Goal: Task Accomplishment & Management: Manage account settings

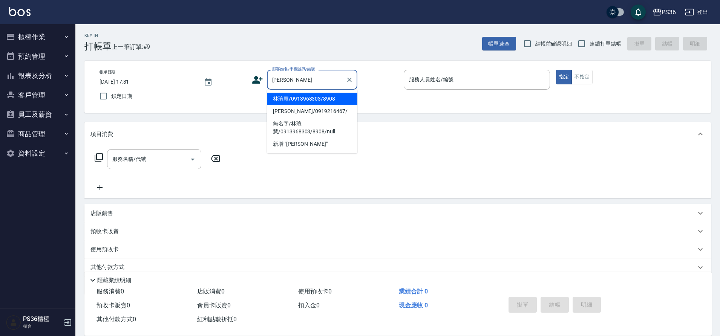
click at [296, 98] on li "林瑄慧/0913968303/8908" at bounding box center [312, 99] width 90 height 12
type input "林瑄慧/0913968303/8908"
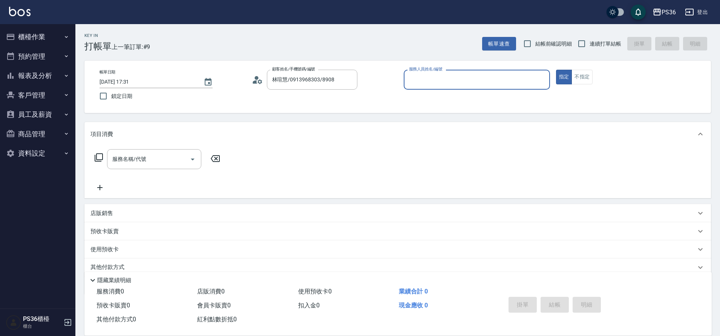
type input "小布-9"
click at [101, 160] on icon at bounding box center [99, 157] width 8 height 8
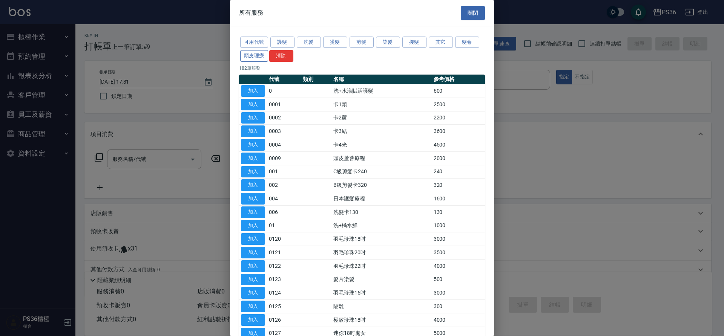
click at [246, 55] on button "頭皮理療" at bounding box center [254, 56] width 28 height 12
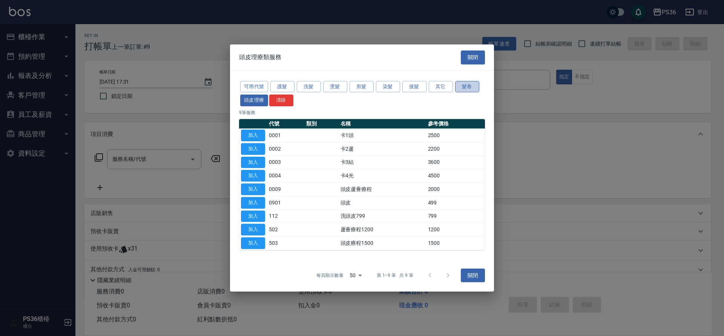
click at [465, 83] on button "髮卷" at bounding box center [467, 87] width 24 height 12
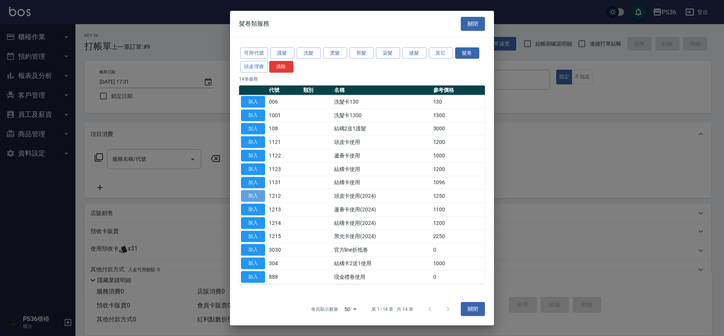
click at [252, 194] on button "加入" at bounding box center [253, 196] width 24 height 12
type input "頭皮卡使用(2024)(1212)"
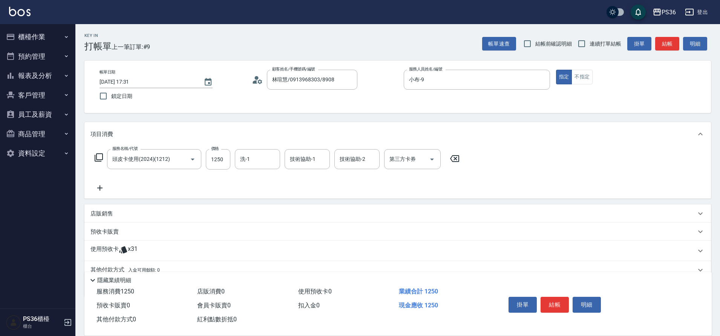
click at [98, 162] on icon at bounding box center [98, 157] width 9 height 9
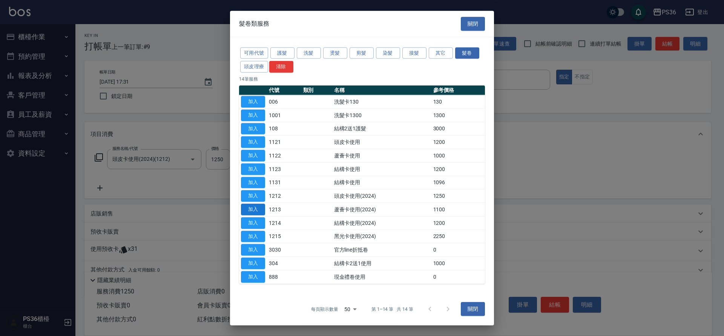
click at [249, 208] on button "加入" at bounding box center [253, 210] width 24 height 12
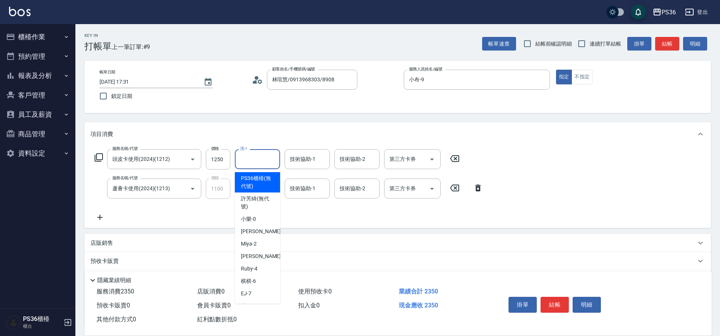
click at [254, 162] on input "洗-1" at bounding box center [257, 159] width 38 height 13
click at [321, 158] on input "技術協助-1" at bounding box center [307, 159] width 38 height 13
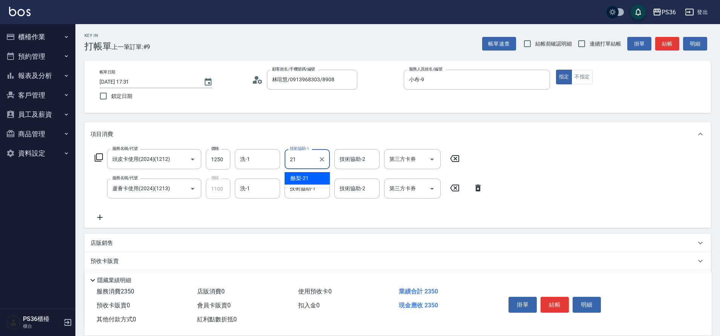
type input "酪梨-21"
click at [430, 157] on icon "Open" at bounding box center [431, 159] width 9 height 9
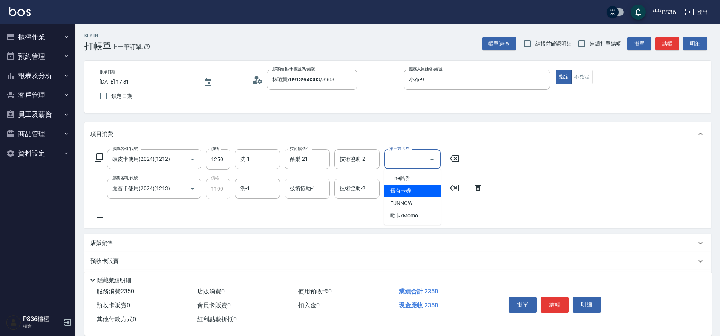
click at [413, 192] on span "舊有卡券" at bounding box center [412, 191] width 57 height 12
type input "舊有卡券"
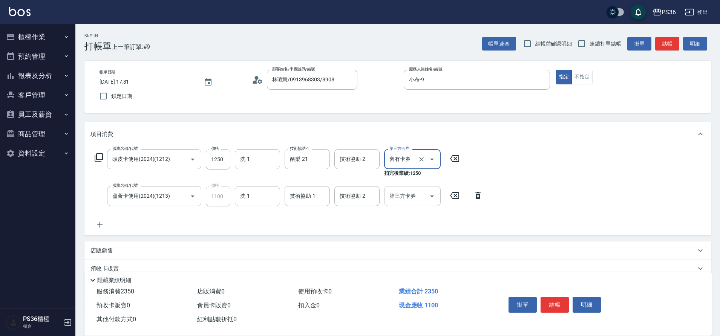
click at [430, 197] on icon "Open" at bounding box center [431, 196] width 9 height 9
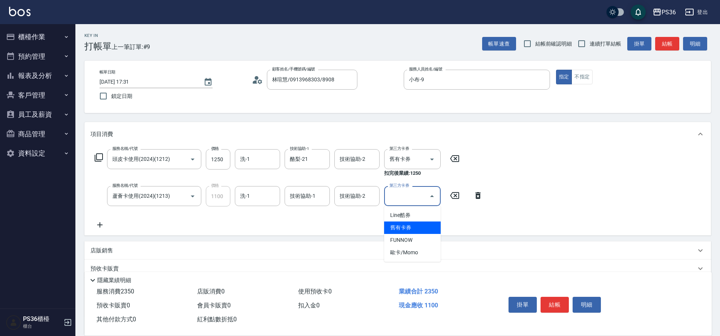
click at [424, 225] on span "舊有卡券" at bounding box center [412, 228] width 57 height 12
type input "舊有卡券"
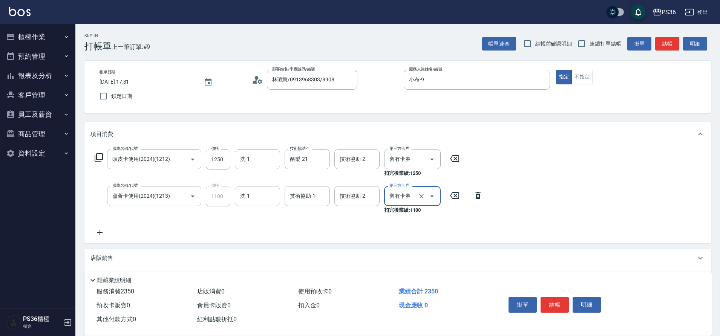
click at [99, 234] on icon at bounding box center [99, 232] width 5 height 5
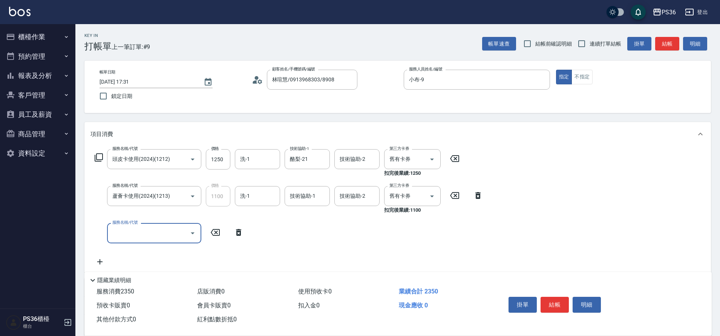
click at [133, 232] on input "服務名稱/代號" at bounding box center [148, 232] width 76 height 13
type input "B級單剪(104)"
click at [552, 304] on button "結帳" at bounding box center [554, 305] width 28 height 16
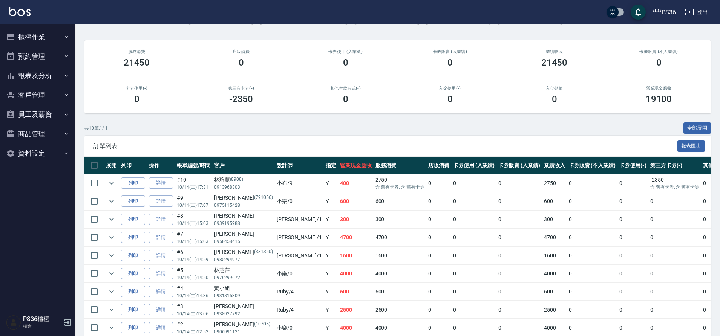
scroll to position [107, 0]
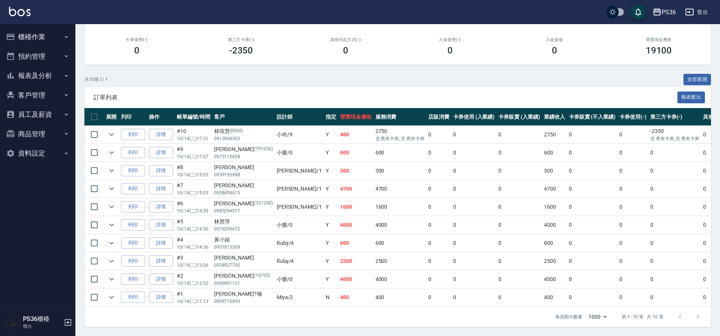
click at [41, 37] on button "櫃檯作業" at bounding box center [37, 37] width 69 height 20
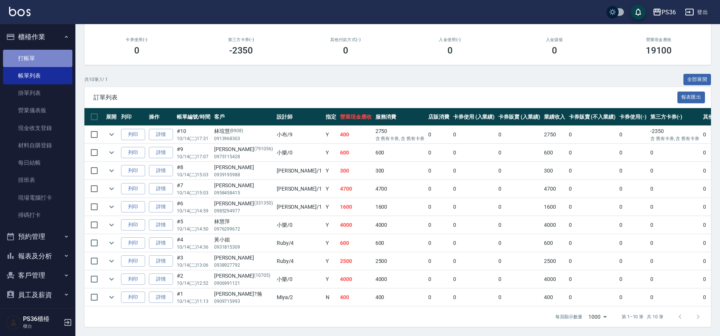
click at [46, 61] on link "打帳單" at bounding box center [37, 58] width 69 height 17
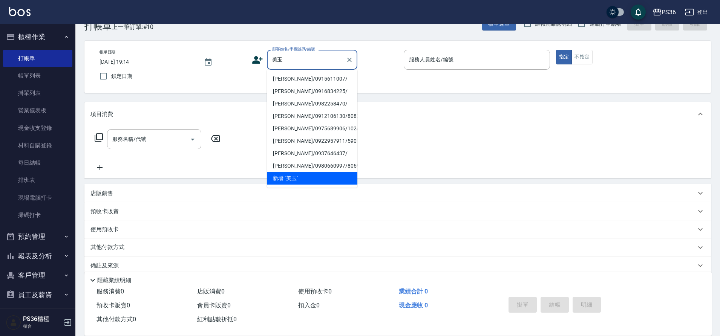
scroll to position [31, 0]
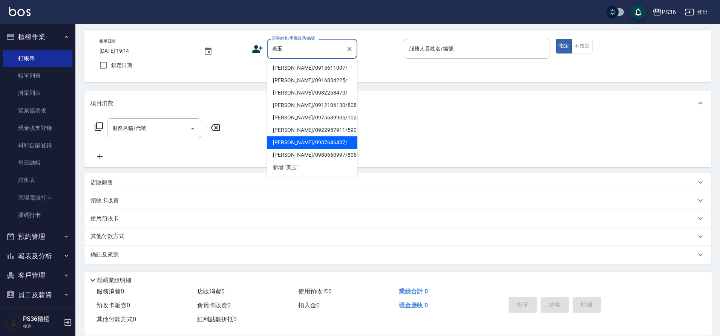
click at [302, 146] on li "[PERSON_NAME]/0937646437/" at bounding box center [312, 142] width 90 height 12
type input "[PERSON_NAME]/0937646437/"
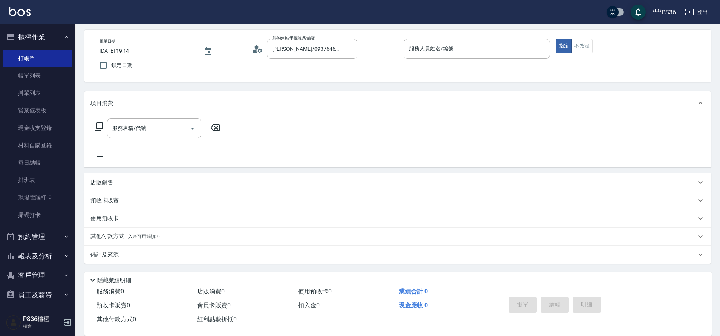
click at [259, 46] on icon at bounding box center [257, 48] width 11 height 11
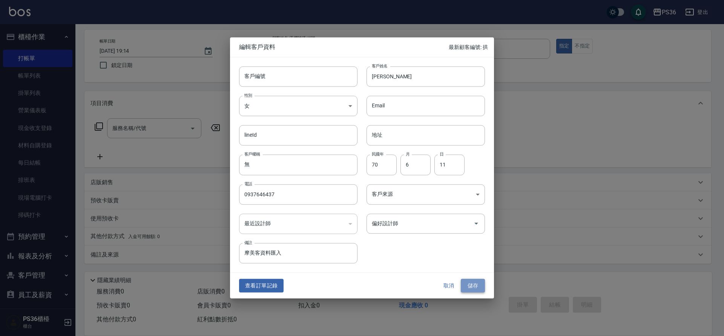
click at [474, 289] on button "儲存" at bounding box center [473, 286] width 24 height 14
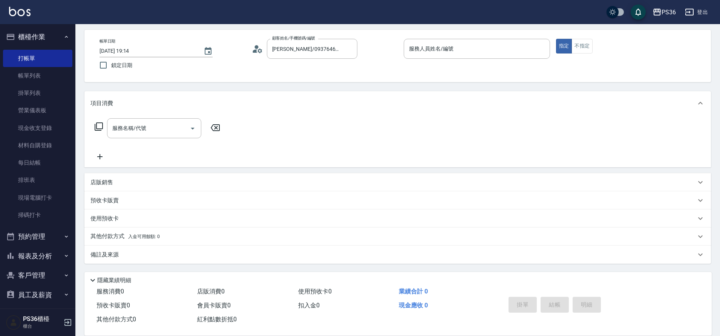
click at [95, 127] on icon at bounding box center [99, 126] width 8 height 8
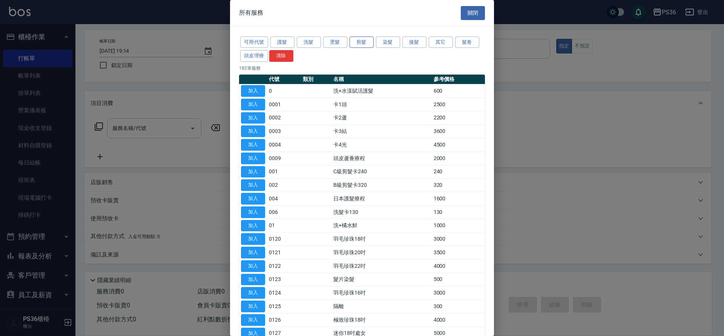
click at [363, 43] on button "剪髮" at bounding box center [361, 43] width 24 height 12
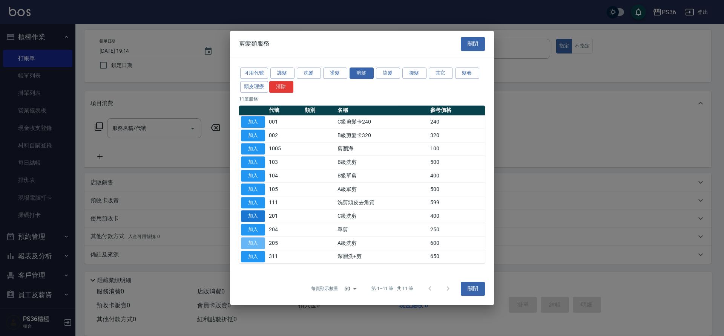
drag, startPoint x: 251, startPoint y: 243, endPoint x: 248, endPoint y: 219, distance: 23.6
click at [252, 243] on button "加入" at bounding box center [253, 243] width 24 height 12
type input "A級洗剪(205)"
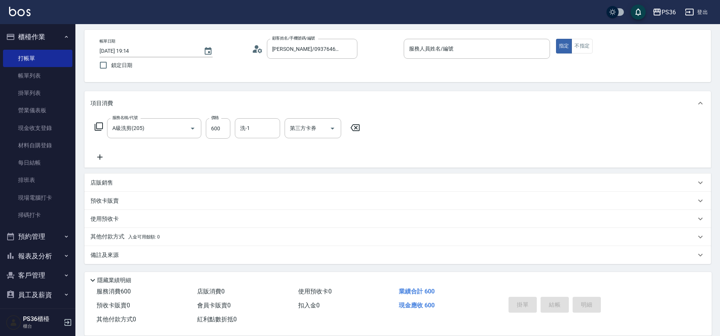
scroll to position [31, 0]
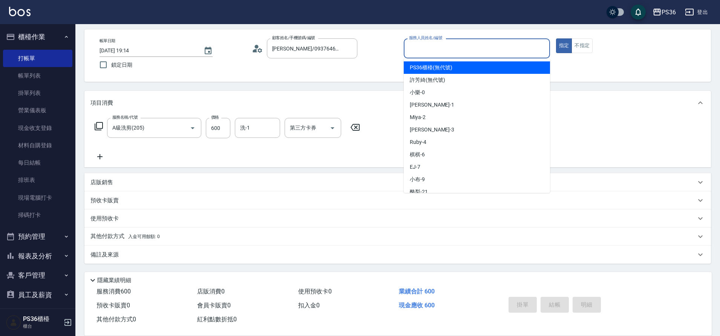
click at [445, 49] on input "服務人員姓名/編號" at bounding box center [476, 48] width 139 height 13
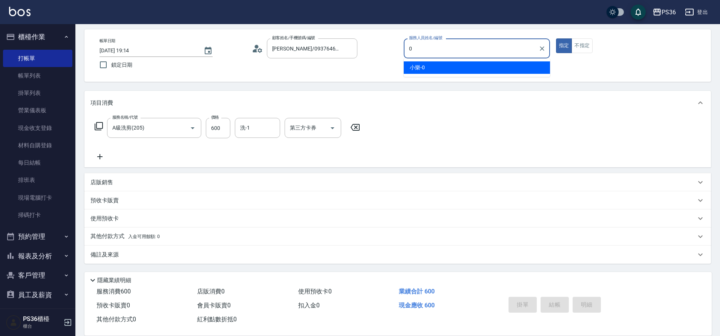
type input "小樂-0"
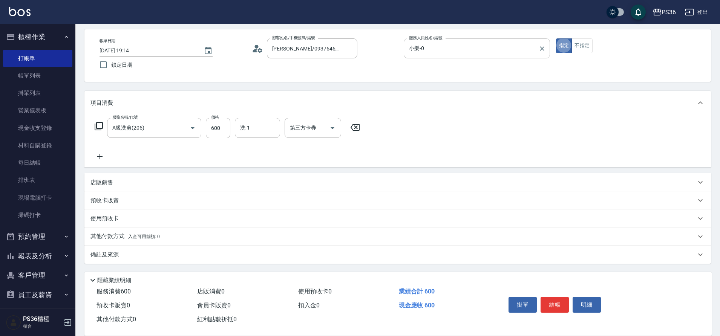
type button "true"
click at [563, 303] on button "結帳" at bounding box center [554, 305] width 28 height 16
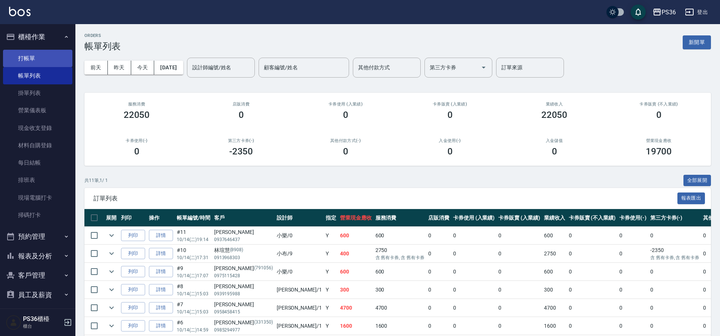
click at [44, 54] on link "打帳單" at bounding box center [37, 58] width 69 height 17
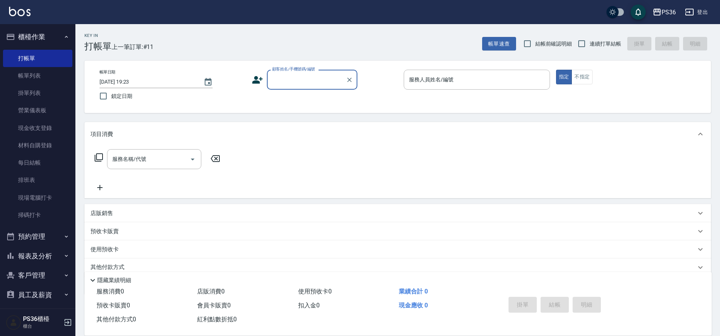
click at [299, 78] on input "顧客姓名/手機號碼/編號" at bounding box center [306, 79] width 72 height 13
click at [277, 100] on li "新增 "0979205088"" at bounding box center [312, 99] width 90 height 12
type input "0979205088"
click at [256, 82] on icon at bounding box center [257, 80] width 11 height 8
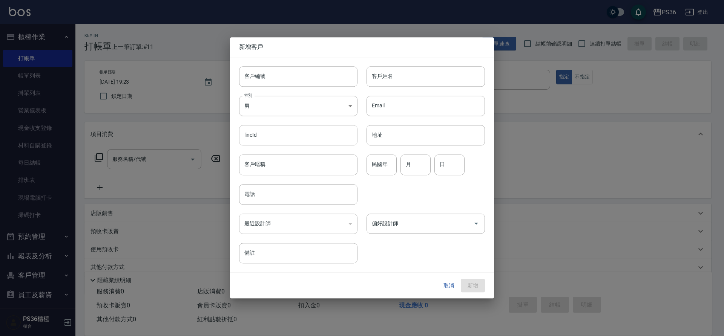
type input "0979205088"
click at [386, 81] on input "客戶姓名" at bounding box center [425, 76] width 118 height 20
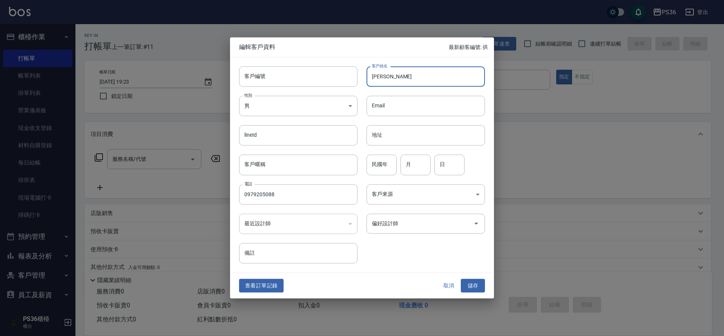
type input "[PERSON_NAME]"
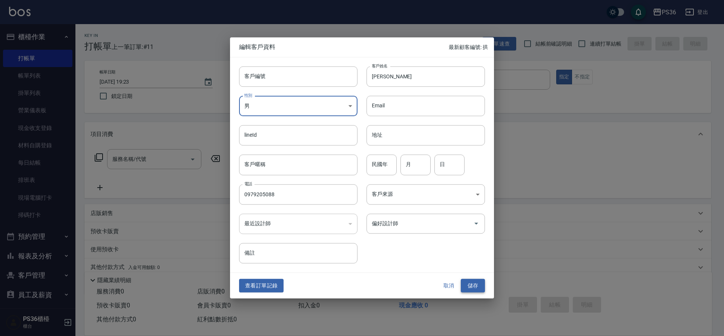
click at [475, 283] on button "儲存" at bounding box center [473, 286] width 24 height 14
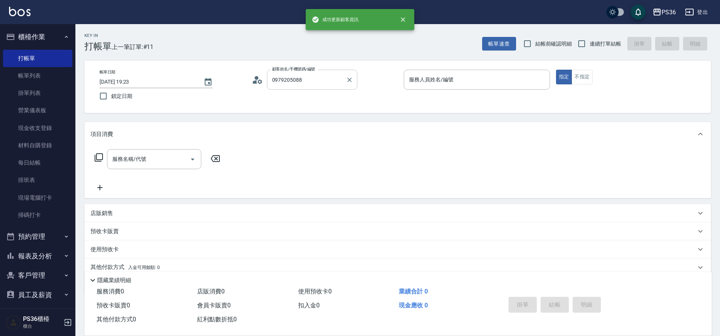
click at [308, 80] on input "0979205088" at bounding box center [306, 79] width 72 height 13
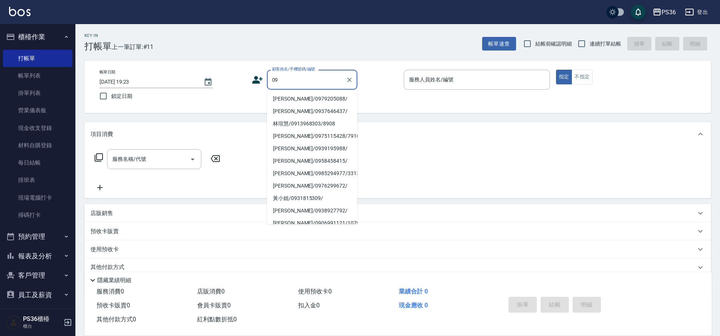
click at [296, 101] on ul "賴基鴻/0979205088/ 李美玉/0937646437/ 林瑄慧/0913968303/8908 陳紅絨/0975115428/791056 劉庭均/0…" at bounding box center [312, 157] width 90 height 135
click at [296, 101] on li "[PERSON_NAME]/0979205088/" at bounding box center [312, 99] width 90 height 12
type input "[PERSON_NAME]/0979205088/"
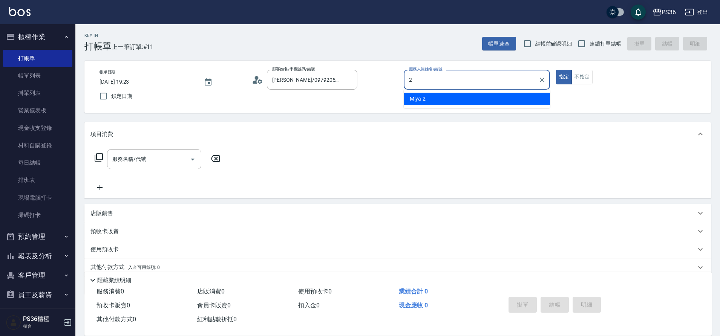
type input "Miya-2"
type button "true"
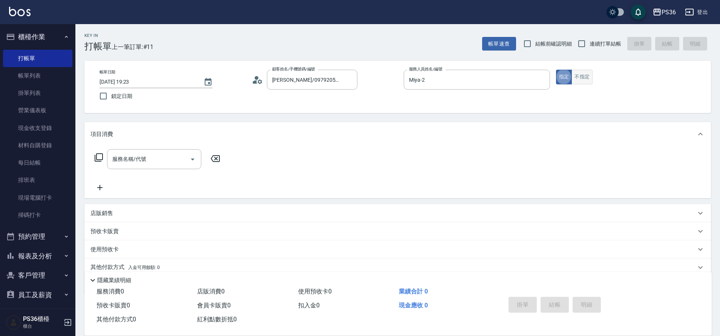
click at [583, 81] on button "不指定" at bounding box center [581, 77] width 21 height 15
click at [150, 154] on input "服務名稱/代號" at bounding box center [148, 159] width 76 height 13
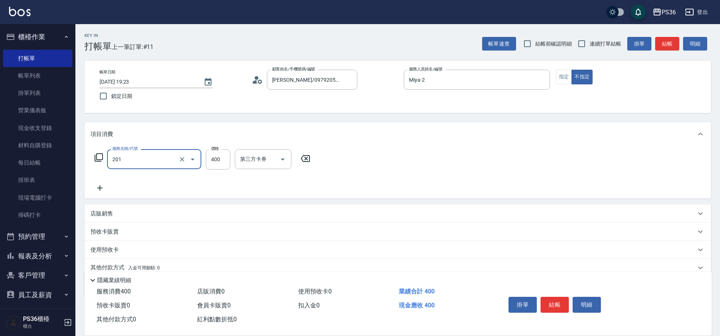
type input "C級洗剪(201)"
click at [253, 165] on input "洗-1" at bounding box center [257, 159] width 38 height 13
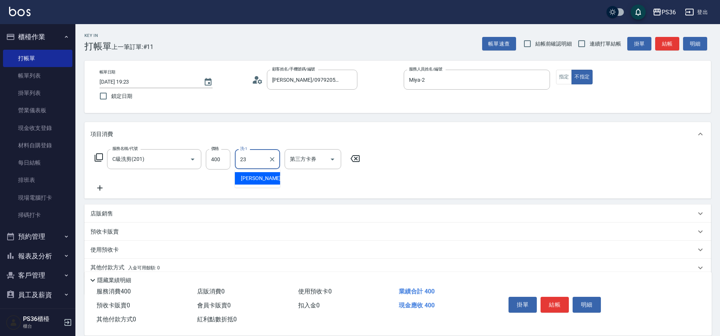
type input "小昕-23"
click at [566, 303] on button "結帳" at bounding box center [554, 305] width 28 height 16
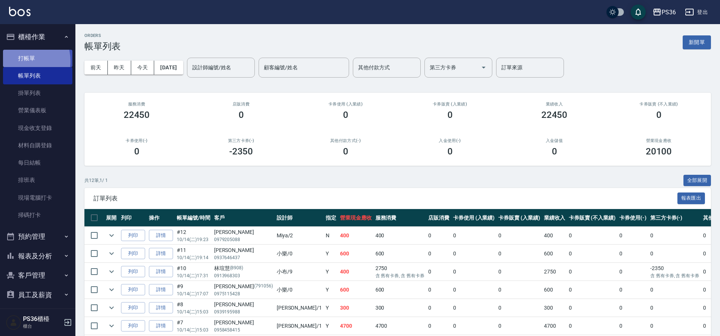
click at [17, 61] on link "打帳單" at bounding box center [37, 58] width 69 height 17
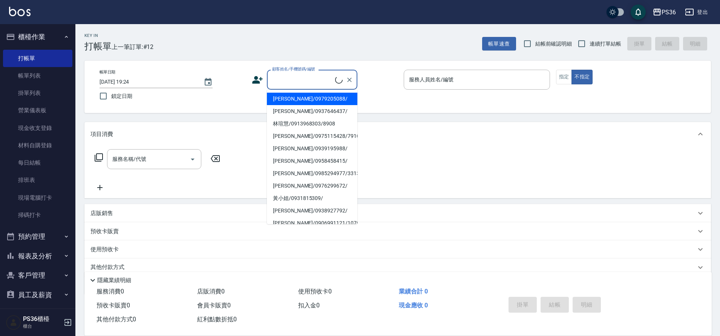
click at [309, 85] on input "顧客姓名/手機號碼/編號" at bounding box center [302, 79] width 65 height 13
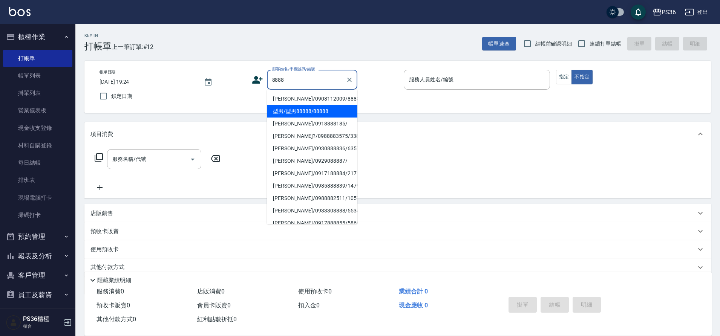
click at [295, 109] on li "型男/型男88888/88888" at bounding box center [312, 111] width 90 height 12
type input "型男/型男88888/88888"
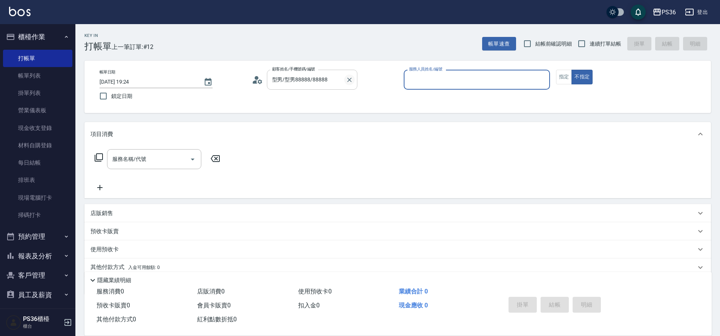
click at [349, 81] on icon "Clear" at bounding box center [350, 80] width 8 height 8
click at [302, 81] on input "顧客姓名/手機號碼/編號" at bounding box center [306, 79] width 72 height 13
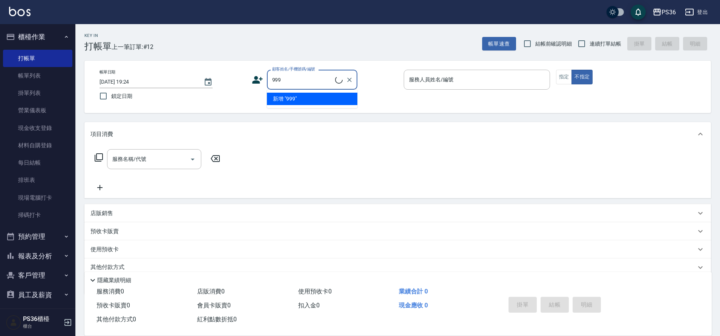
type input "蔡麒祐/0989578627/999"
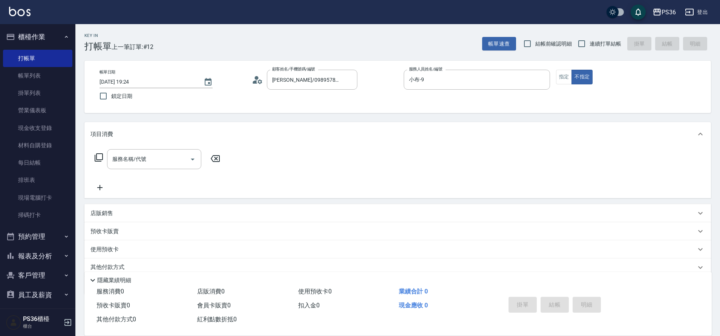
type input "小布-9"
click at [303, 101] on div "帳單日期 2025/10/14 19:24 鎖定日期 顧客姓名/手機號碼/編號 蔡麒祐/0989578627/999 顧客姓名/手機號碼/編號 服務人員姓名/…" at bounding box center [397, 87] width 608 height 34
click at [347, 78] on icon "Clear" at bounding box center [350, 80] width 8 height 8
click at [540, 75] on button "Clear" at bounding box center [542, 80] width 11 height 11
click at [291, 75] on div "顧客姓名/手機號碼/編號 顧客姓名/手機號碼/編號" at bounding box center [312, 80] width 90 height 20
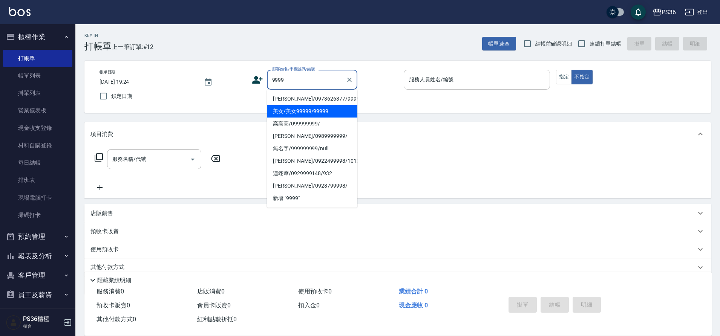
click at [287, 112] on li "美女/美女99999/99999" at bounding box center [312, 111] width 90 height 12
type input "美女/美女99999/99999"
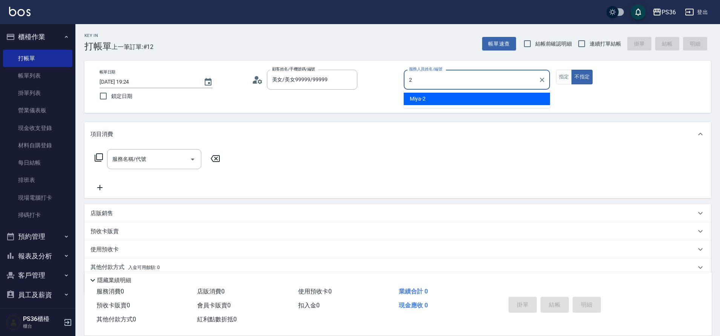
type input "Miya-2"
type button "false"
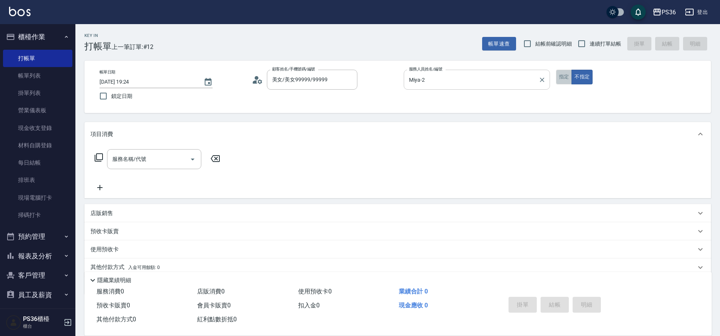
click at [560, 80] on button "指定" at bounding box center [564, 77] width 16 height 15
click at [172, 154] on input "服務名稱/代號" at bounding box center [148, 159] width 76 height 13
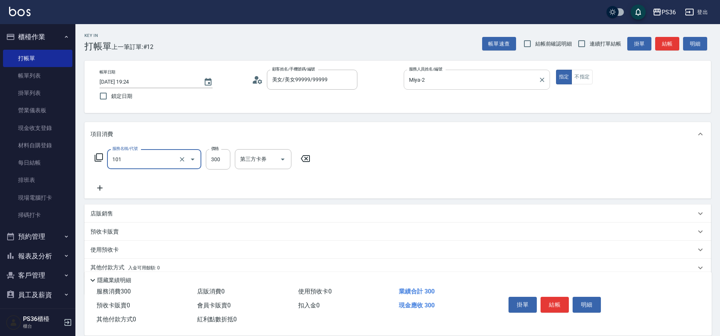
type input "洗髮(101)"
click at [257, 160] on input "洗-1" at bounding box center [257, 159] width 38 height 13
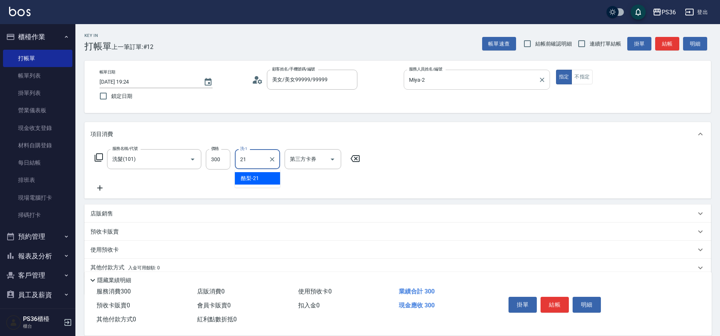
type input "酪梨-21"
click at [557, 300] on button "結帳" at bounding box center [554, 305] width 28 height 16
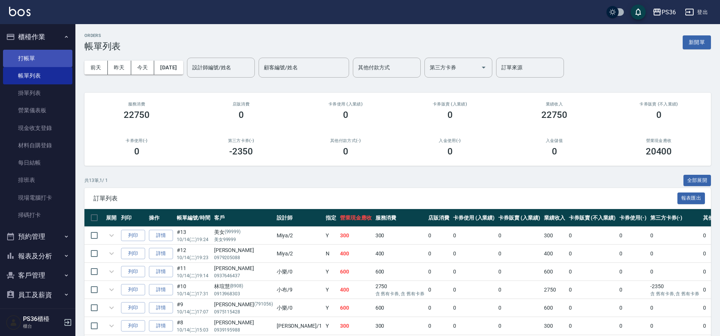
click at [55, 61] on link "打帳單" at bounding box center [37, 58] width 69 height 17
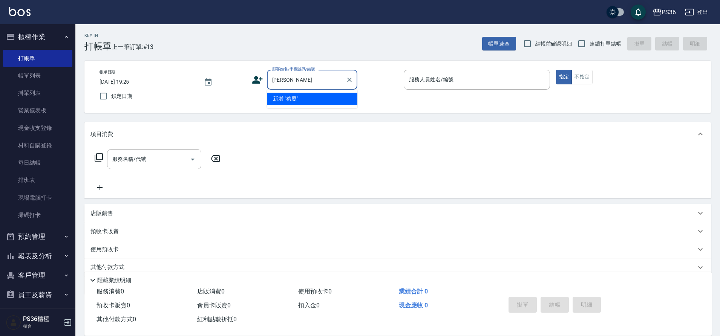
click at [278, 80] on input "禮昱" at bounding box center [306, 79] width 72 height 13
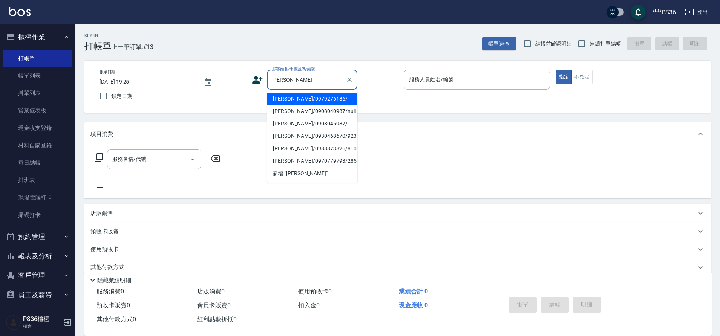
click at [307, 102] on li "[PERSON_NAME]/0979276186/" at bounding box center [312, 99] width 90 height 12
type input "[PERSON_NAME]/0979276186/"
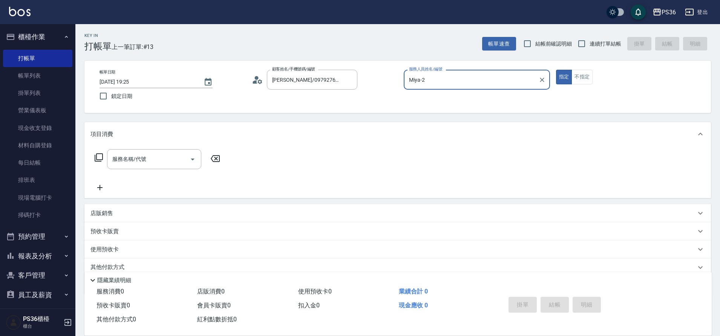
type input "Miya-2"
click at [174, 159] on input "服務名稱/代號" at bounding box center [148, 159] width 76 height 13
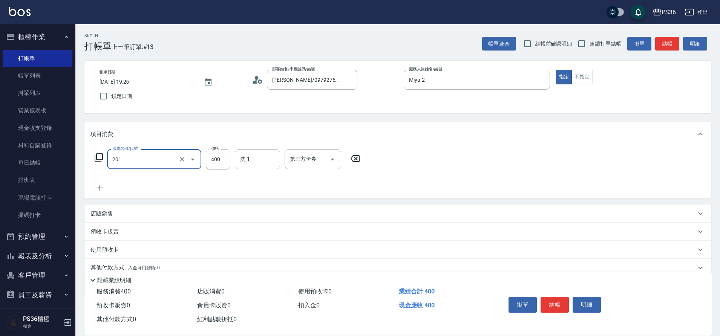
type input "C級洗剪(201)"
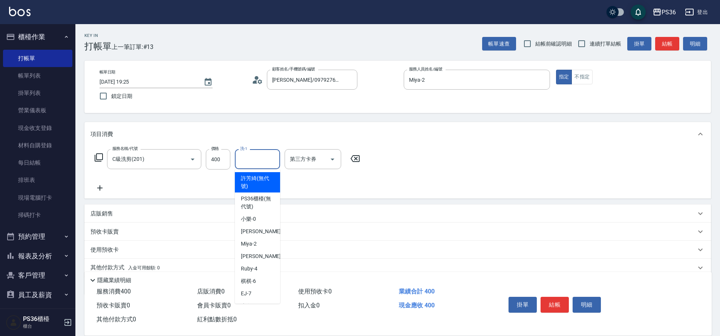
click at [259, 156] on input "洗-1" at bounding box center [257, 159] width 38 height 13
type input "小昕-23"
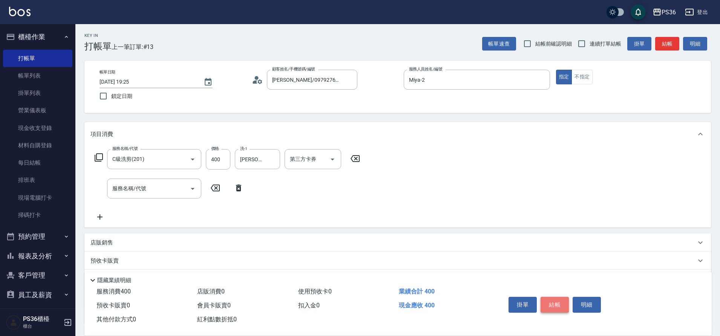
click at [559, 306] on button "結帳" at bounding box center [554, 305] width 28 height 16
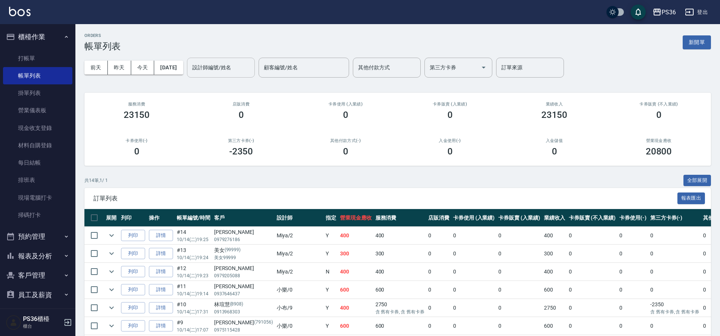
click at [225, 66] on input "設計師編號/姓名" at bounding box center [220, 67] width 61 height 13
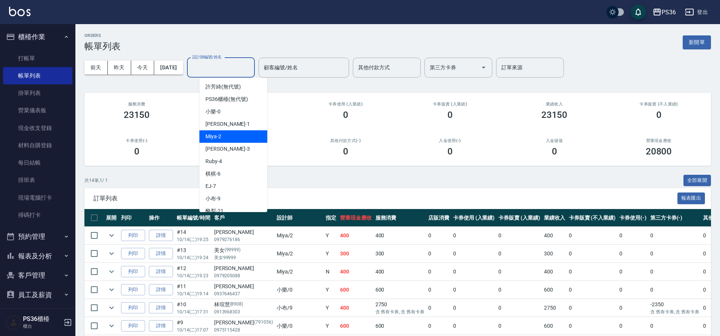
click at [245, 141] on div "Miya -2" at bounding box center [233, 136] width 68 height 12
type input "Miya-2"
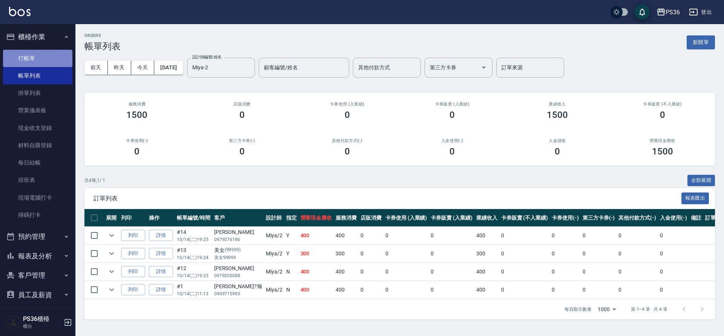
click at [44, 60] on link "打帳單" at bounding box center [37, 58] width 69 height 17
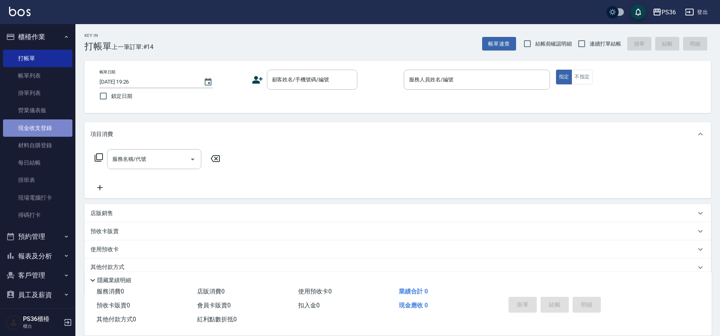
click at [38, 126] on link "現金收支登錄" at bounding box center [37, 127] width 69 height 17
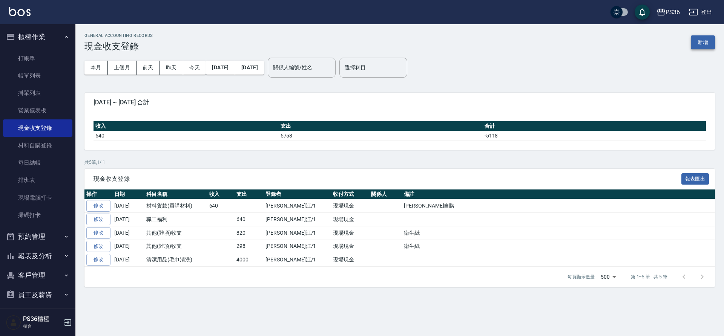
click at [709, 42] on button "新增" at bounding box center [702, 42] width 24 height 14
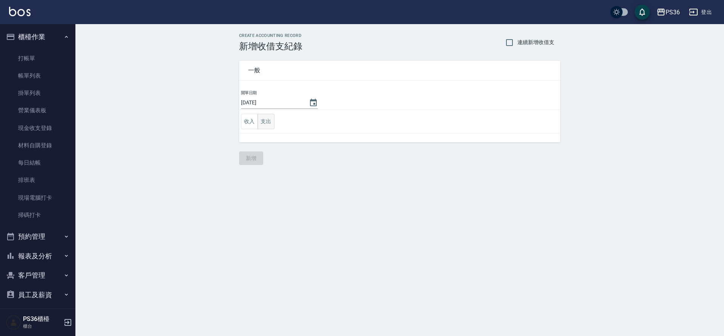
click at [268, 126] on button "支出" at bounding box center [265, 121] width 17 height 15
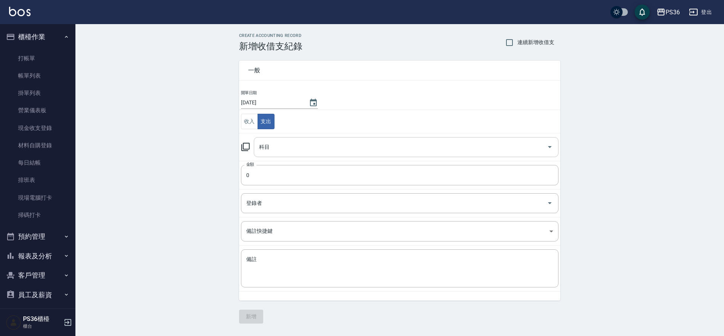
click at [289, 153] on input "科目" at bounding box center [400, 147] width 286 height 13
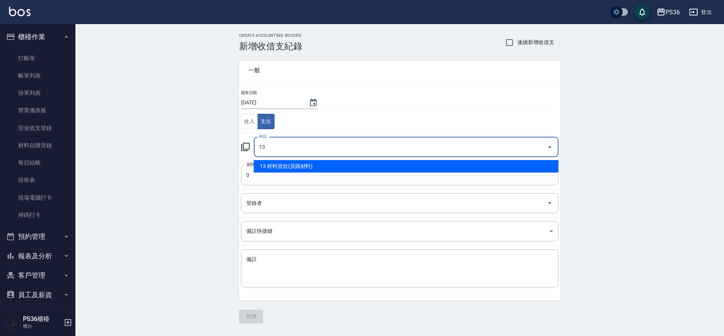
click at [433, 158] on ul "13 材料貨款(員購材料)" at bounding box center [406, 166] width 305 height 18
click at [436, 152] on input "13" at bounding box center [400, 147] width 286 height 13
type input "1"
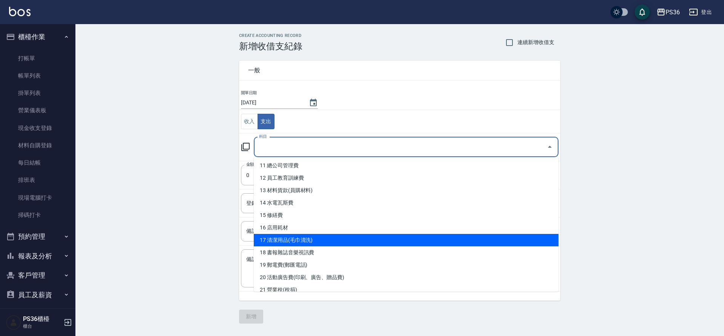
scroll to position [151, 0]
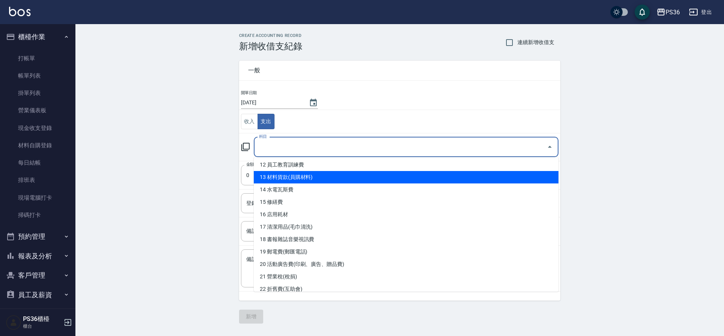
click at [307, 179] on li "13 材料貨款(員購材料)" at bounding box center [406, 177] width 305 height 12
type input "13 材料貨款(員購材料)"
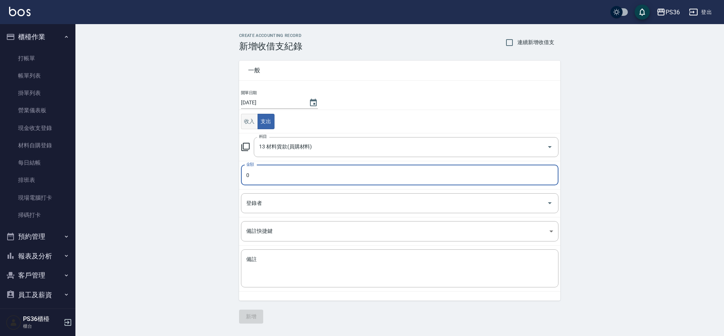
click at [250, 119] on button "收入" at bounding box center [249, 121] width 17 height 15
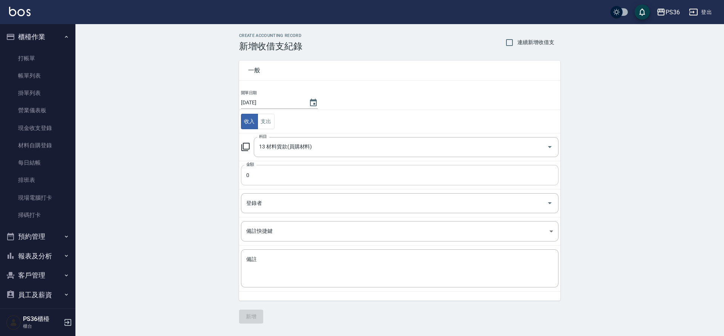
click at [260, 171] on input "0" at bounding box center [399, 175] width 317 height 20
click at [279, 268] on textarea "備註" at bounding box center [399, 269] width 307 height 26
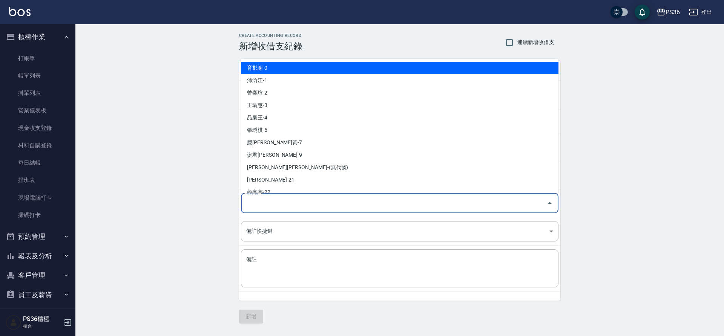
click at [300, 199] on input "登錄者" at bounding box center [393, 203] width 299 height 13
type input "2"
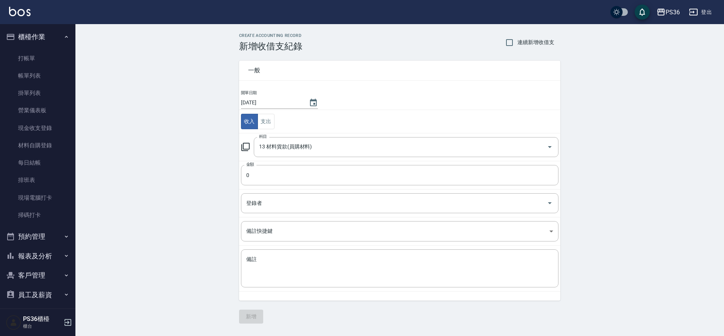
click at [200, 182] on div "CREATE ACCOUNTING RECORD 新增收借支紀錄 連續新增收借支 一般 開單日期 2025/10/14 收入 支出 科目 13 材料貨款(員購…" at bounding box center [399, 178] width 648 height 309
click at [264, 124] on button "支出" at bounding box center [265, 121] width 17 height 15
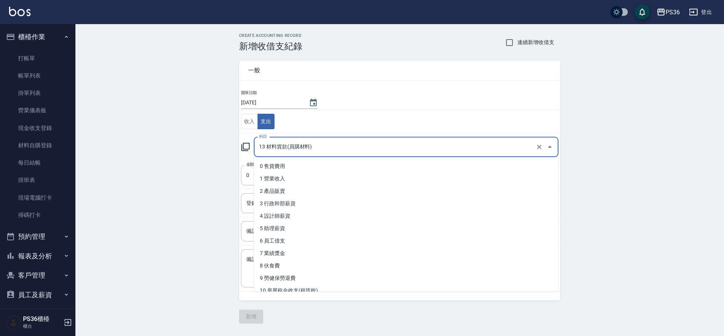
click at [313, 150] on input "13 材料貨款(員購材料)" at bounding box center [395, 147] width 277 height 13
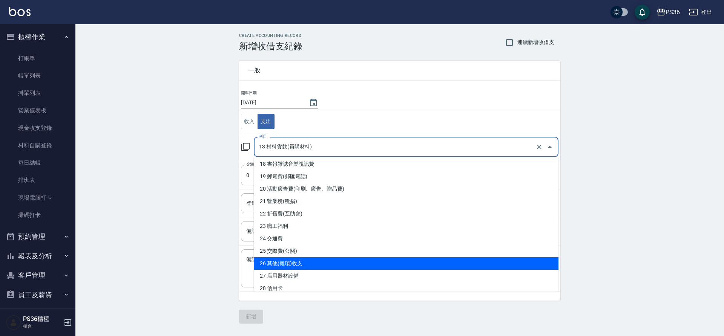
click at [295, 265] on li "26 其他(雜項)收支" at bounding box center [406, 263] width 305 height 12
type input "26 其他(雜項)收支"
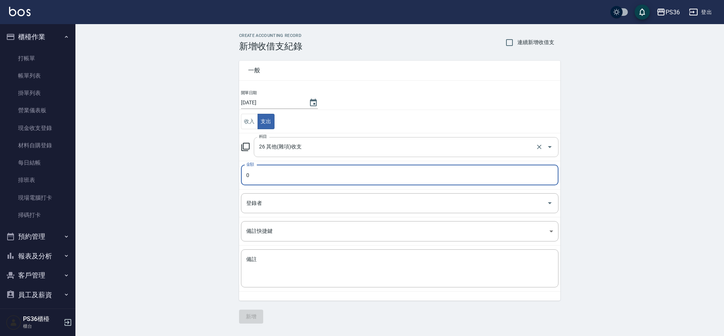
click at [348, 151] on input "26 其他(雜項)收支" at bounding box center [395, 147] width 277 height 13
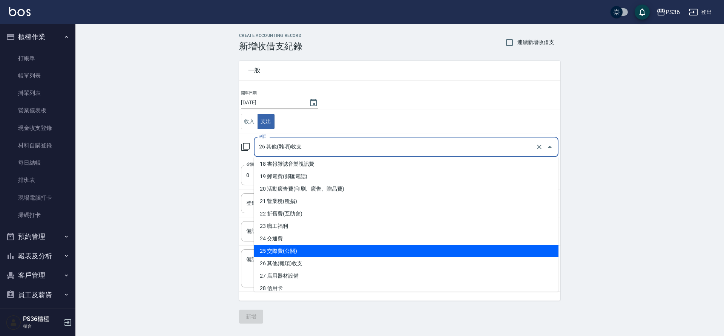
click at [194, 209] on div "CREATE ACCOUNTING RECORD 新增收借支紀錄 連續新增收借支 一般 開單日期 2025/10/14 收入 支出 科目 26 其他(雜項)收…" at bounding box center [399, 178] width 648 height 309
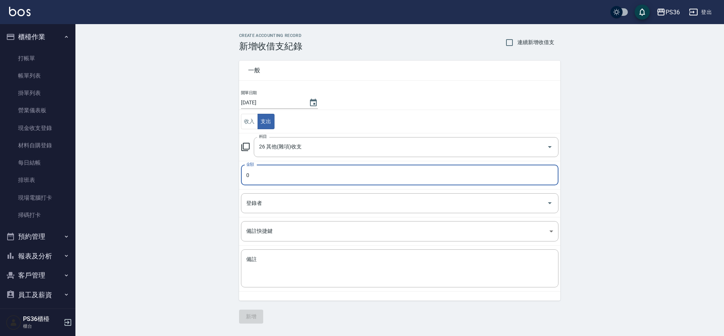
click at [263, 179] on input "0" at bounding box center [399, 175] width 317 height 20
click at [274, 205] on input "登錄者" at bounding box center [393, 203] width 299 height 13
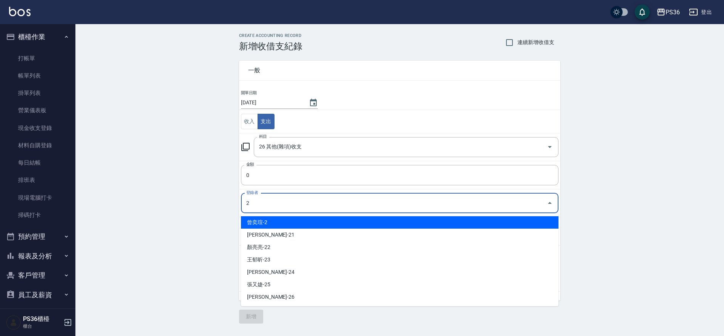
type input "曾奕瑄-2"
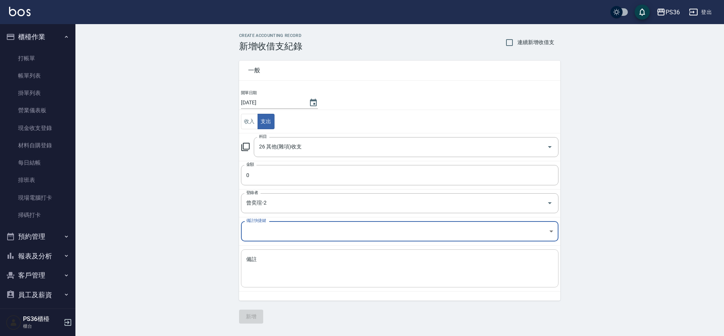
click at [271, 266] on textarea "備註" at bounding box center [399, 269] width 307 height 26
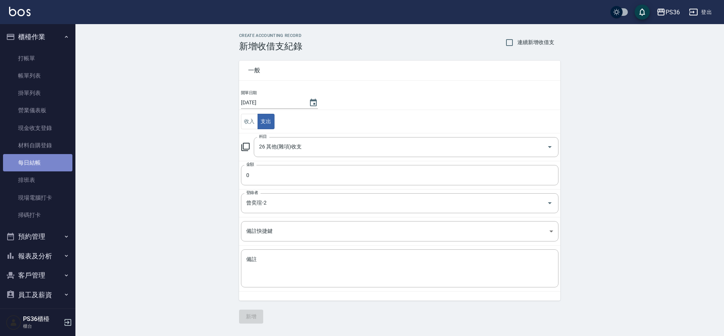
click at [41, 160] on link "每日結帳" at bounding box center [37, 162] width 69 height 17
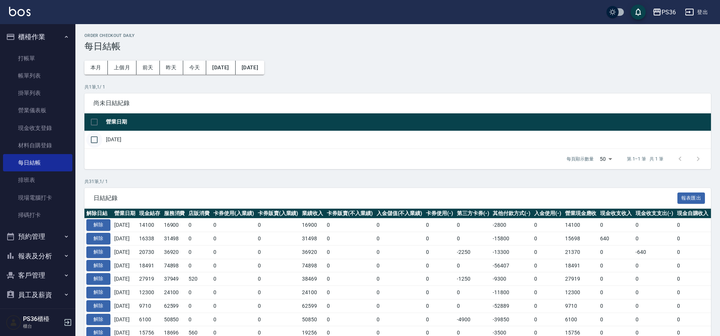
click at [87, 141] on input "checkbox" at bounding box center [94, 140] width 16 height 16
checkbox input "true"
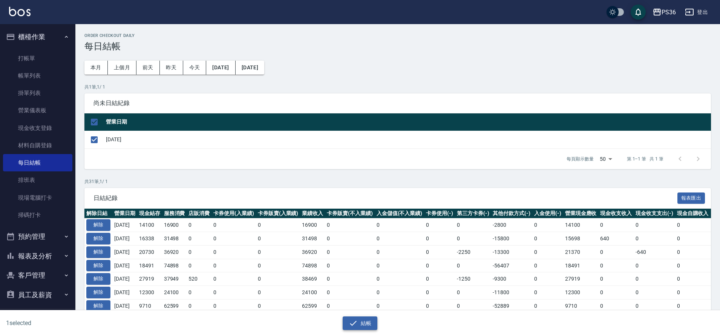
click at [358, 323] on button "結帳" at bounding box center [360, 324] width 35 height 14
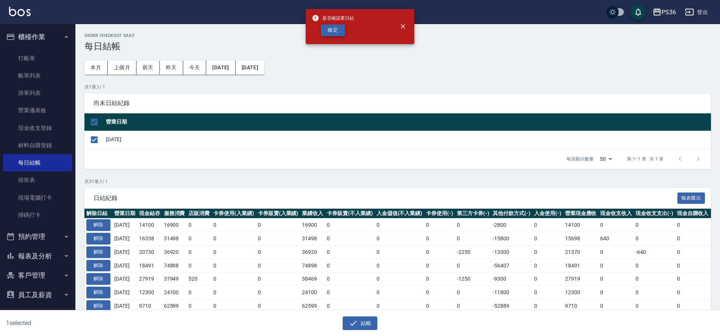
click at [329, 32] on button "確定" at bounding box center [333, 30] width 24 height 12
checkbox input "false"
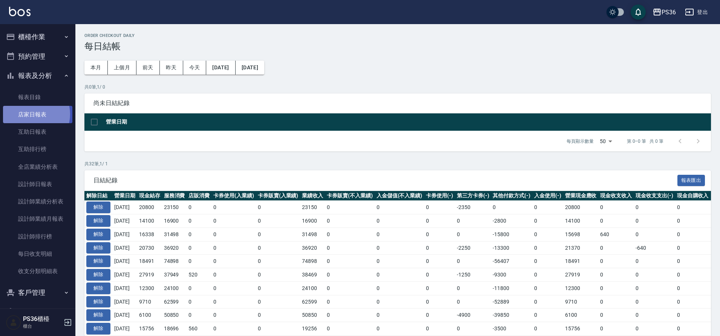
click at [31, 114] on link "店家日報表" at bounding box center [37, 114] width 69 height 17
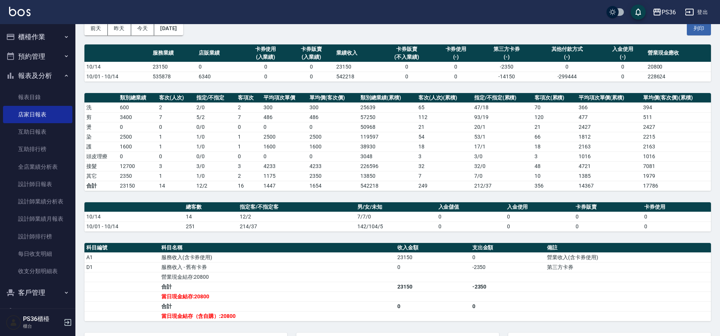
scroll to position [133, 0]
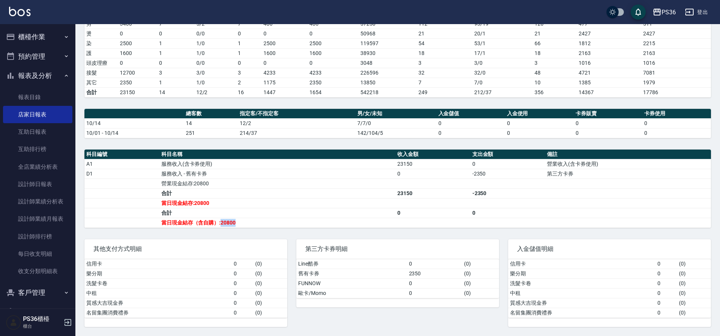
drag, startPoint x: 220, startPoint y: 222, endPoint x: 250, endPoint y: 222, distance: 29.4
click at [250, 222] on td "當日現金結存（含自購）:20800" at bounding box center [277, 223] width 236 height 10
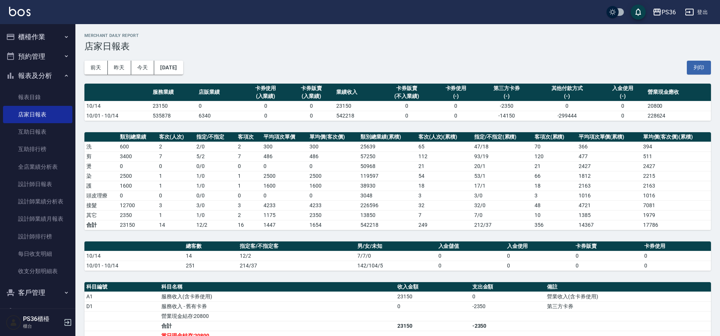
click at [37, 32] on button "櫃檯作業" at bounding box center [37, 37] width 69 height 20
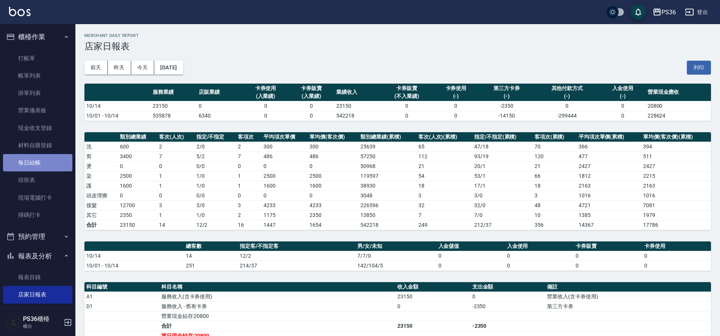
click at [43, 159] on link "每日結帳" at bounding box center [37, 162] width 69 height 17
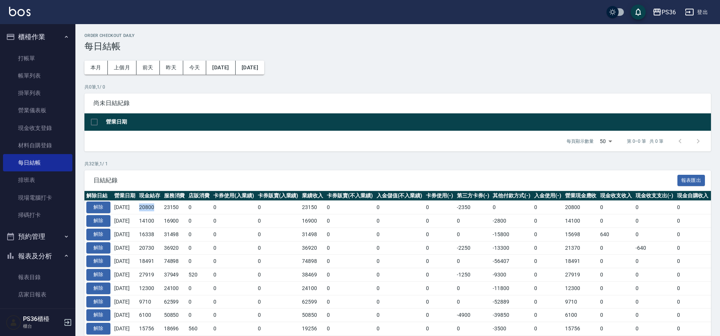
drag, startPoint x: 146, startPoint y: 205, endPoint x: 161, endPoint y: 207, distance: 15.1
click at [161, 207] on td "20800" at bounding box center [149, 208] width 25 height 14
click at [162, 207] on td "20800" at bounding box center [149, 208] width 25 height 14
click at [99, 205] on button "解除" at bounding box center [98, 208] width 24 height 12
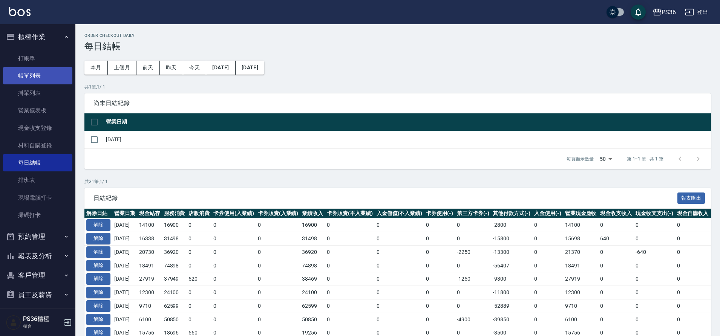
click at [50, 73] on link "帳單列表" at bounding box center [37, 75] width 69 height 17
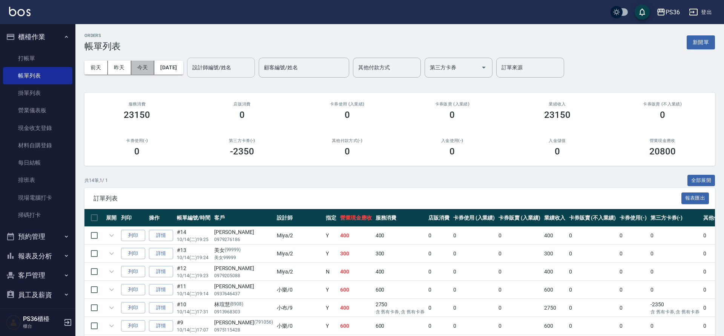
click at [135, 64] on button "今天" at bounding box center [142, 68] width 23 height 14
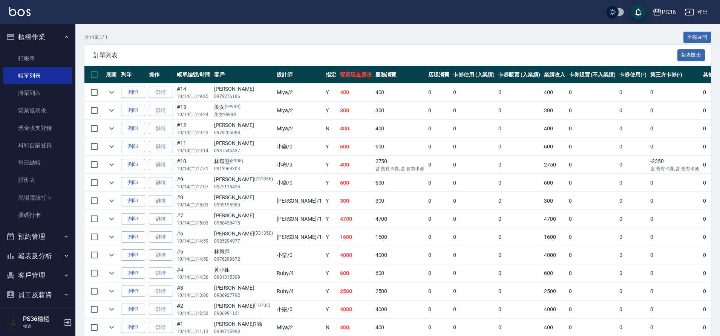
scroll to position [151, 0]
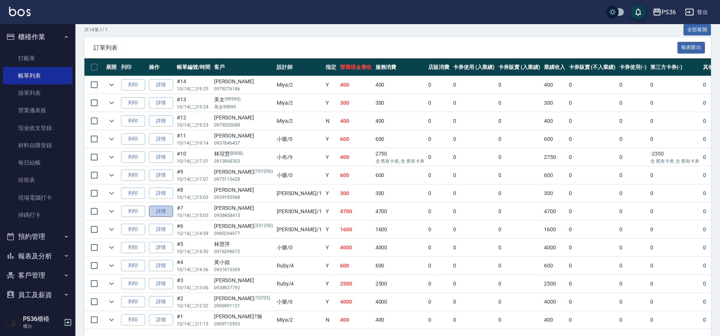
click at [158, 212] on link "詳情" at bounding box center [161, 212] width 24 height 12
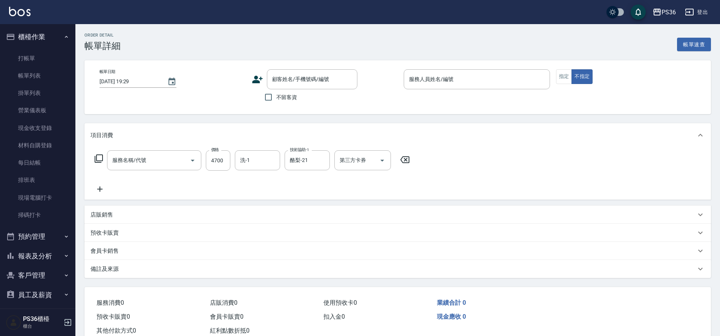
type input "[DATE] 15:03"
type input "[PERSON_NAME]-1"
type input "拆接髮(402)"
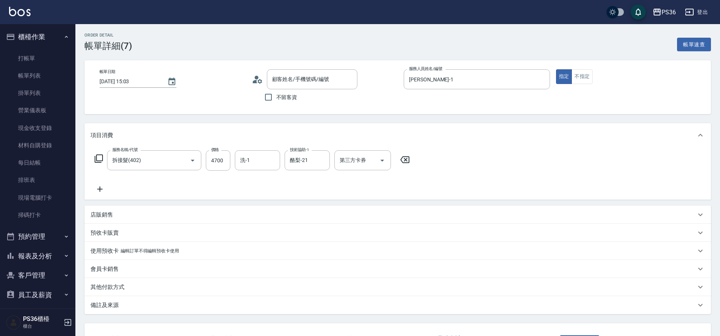
scroll to position [24, 0]
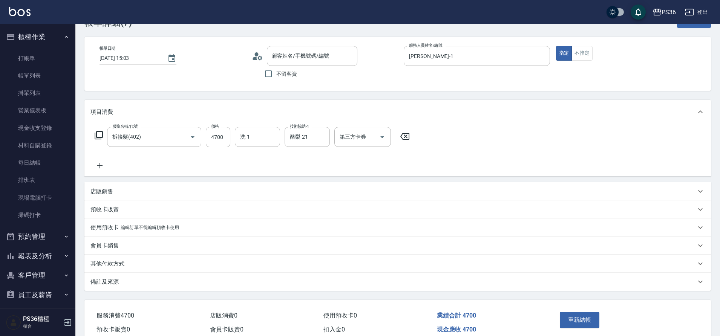
type input "[PERSON_NAME]/0958458415/"
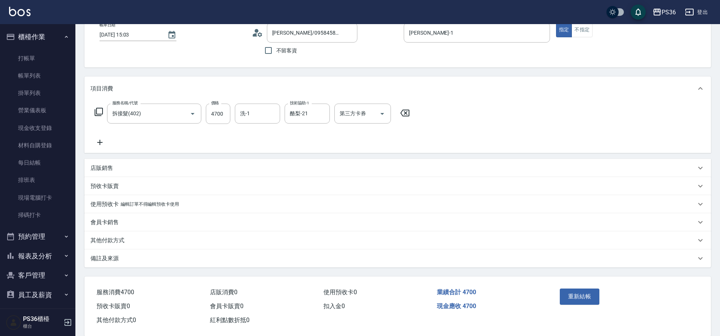
scroll to position [60, 0]
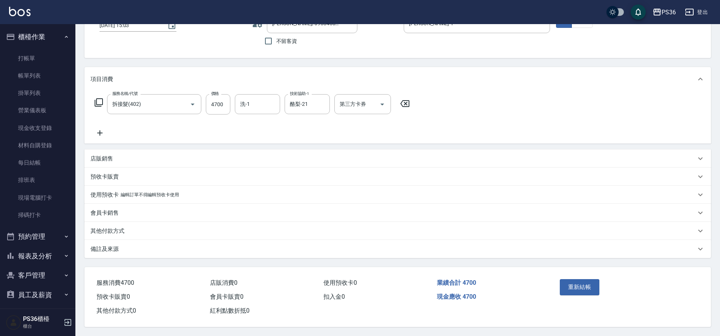
click at [119, 229] on p "其他付款方式" at bounding box center [107, 231] width 34 height 8
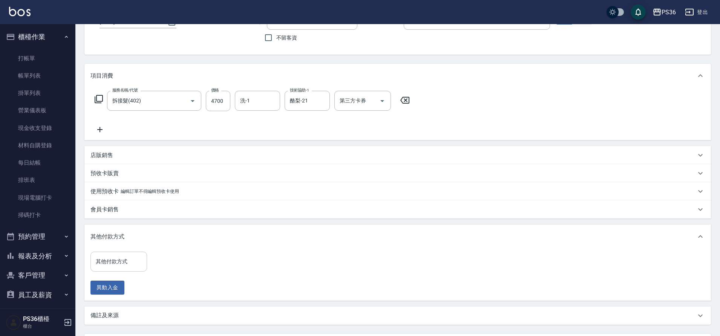
click at [119, 264] on div "其他付款方式 其他付款方式" at bounding box center [118, 262] width 57 height 20
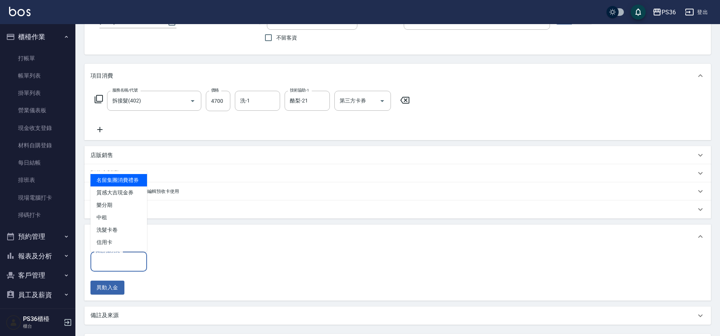
click at [124, 245] on span "信用卡" at bounding box center [118, 242] width 57 height 12
type input "信用卡"
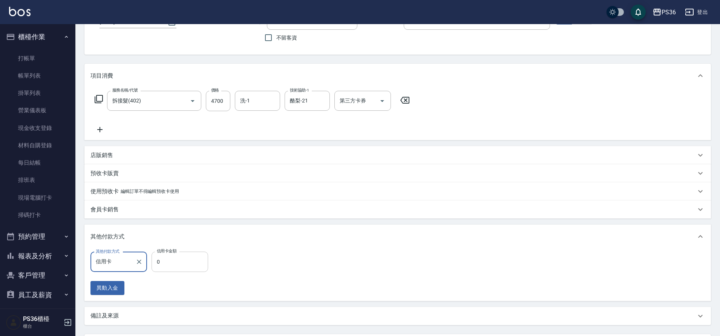
click at [188, 269] on input "0" at bounding box center [179, 262] width 57 height 20
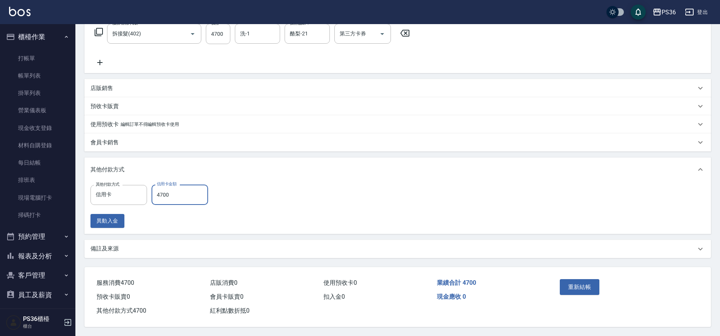
scroll to position [130, 0]
type input "4700"
click at [568, 283] on button "重新結帳" at bounding box center [580, 287] width 40 height 16
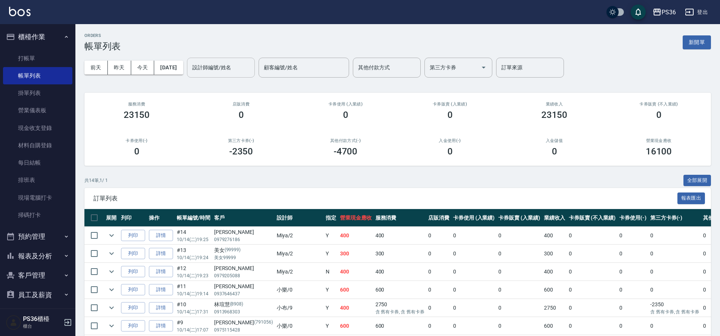
click at [233, 62] on div "設計師編號/姓名 設計師編號/姓名" at bounding box center [221, 68] width 68 height 20
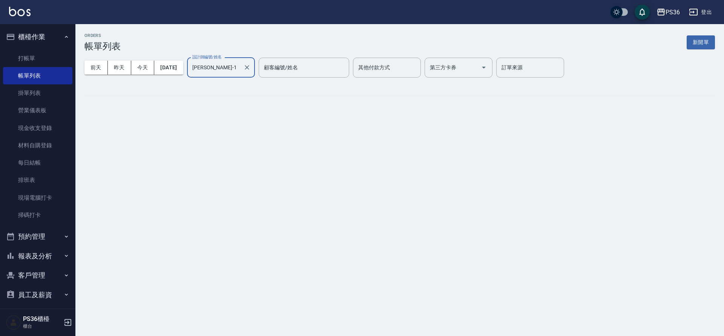
type input "[PERSON_NAME]-1"
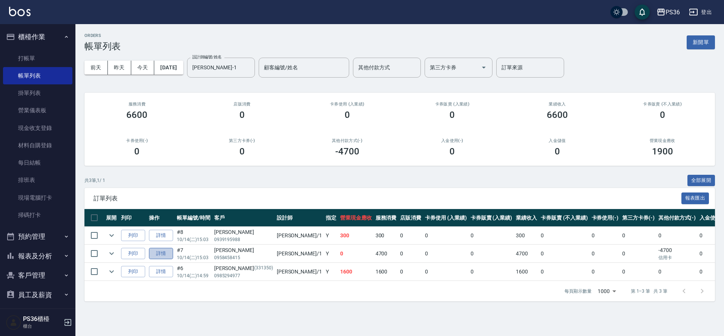
click at [160, 256] on link "詳情" at bounding box center [161, 254] width 24 height 12
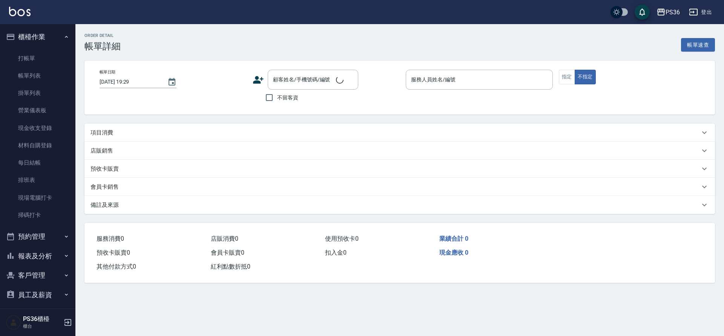
type input "[DATE] 15:03"
type input "[PERSON_NAME]-1"
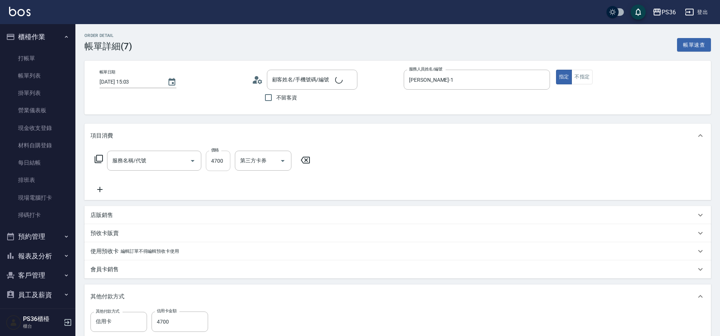
type input "[PERSON_NAME]/0958458415/"
type input "拆接髮(402)"
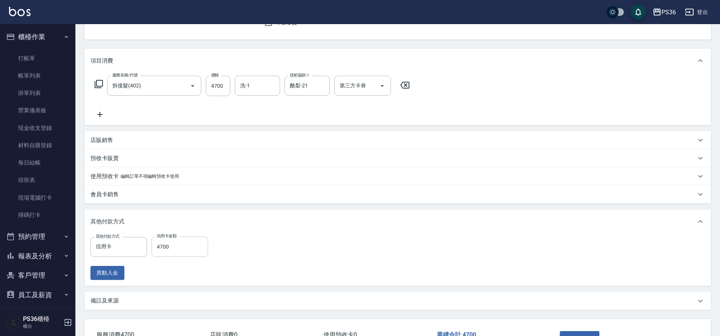
scroll to position [75, 0]
click at [139, 248] on icon "Clear" at bounding box center [139, 247] width 8 height 8
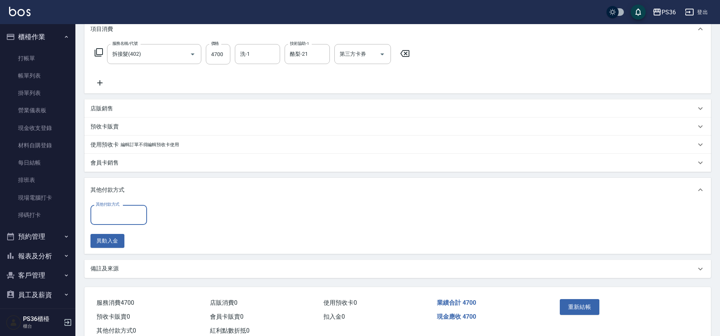
scroll to position [130, 0]
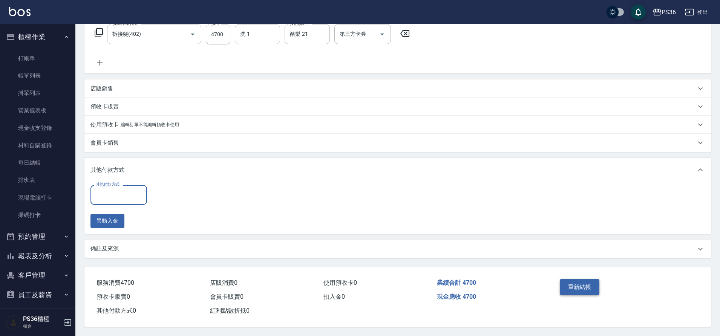
click at [583, 282] on button "重新結帳" at bounding box center [580, 287] width 40 height 16
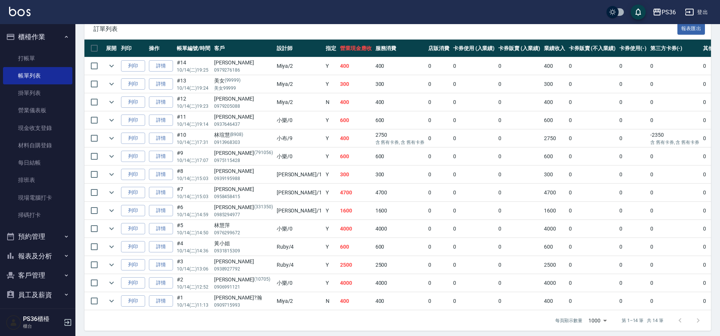
scroll to position [180, 0]
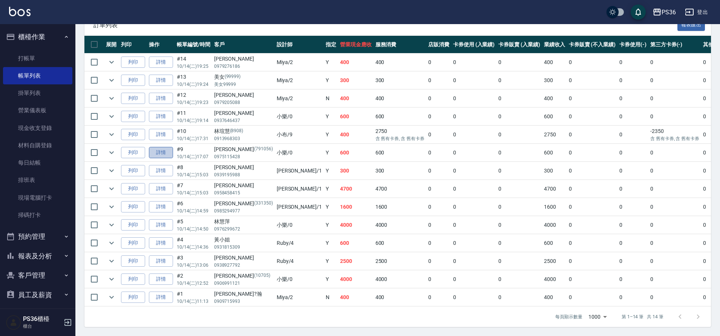
click at [161, 147] on link "詳情" at bounding box center [161, 153] width 24 height 12
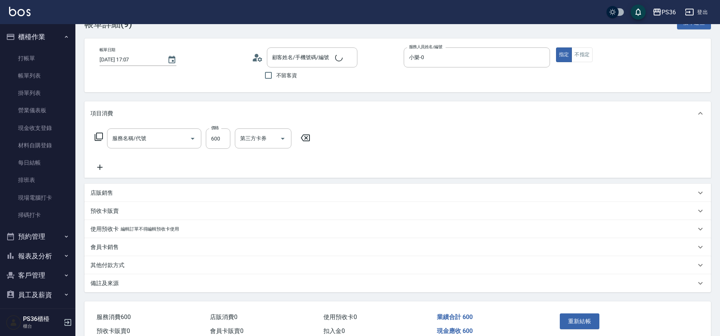
type input "[DATE] 17:07"
type input "小樂-0"
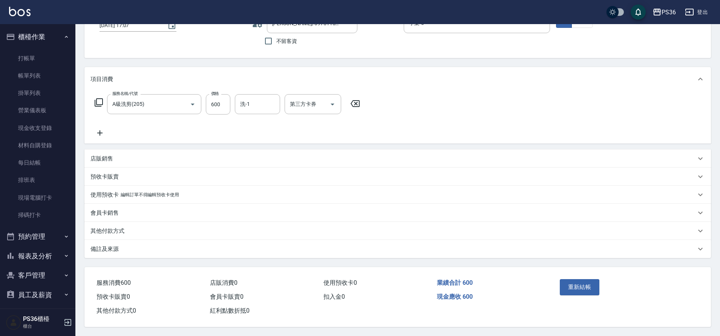
type input "[PERSON_NAME]/0975115428/791056"
type input "A級洗剪(205)"
click at [115, 227] on p "其他付款方式" at bounding box center [107, 231] width 34 height 8
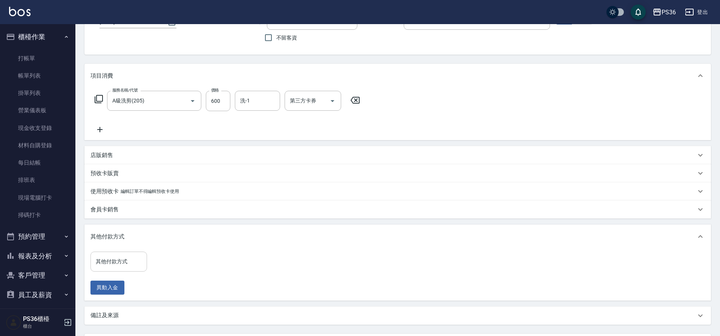
click at [116, 253] on div "其他付款方式" at bounding box center [118, 262] width 57 height 20
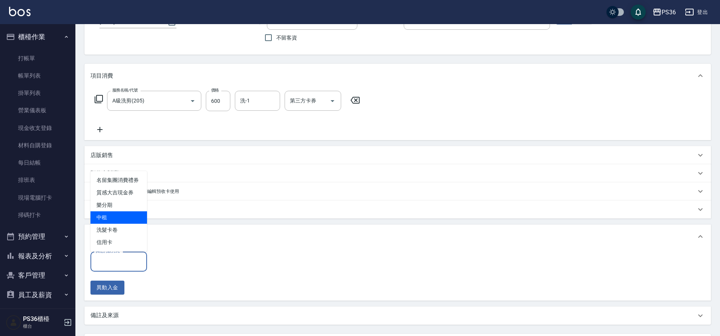
click at [118, 217] on span "中租" at bounding box center [118, 217] width 57 height 12
type input "中租"
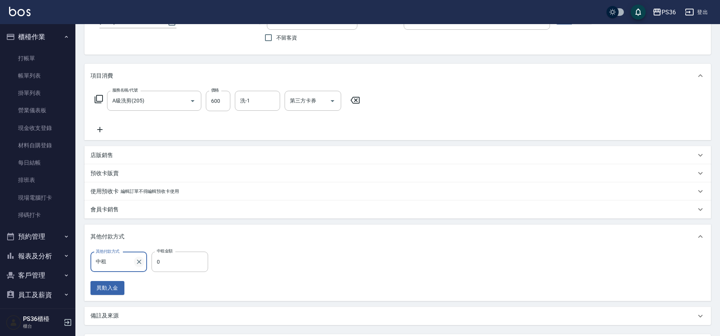
click at [135, 262] on icon "Clear" at bounding box center [139, 262] width 8 height 8
click at [121, 249] on div "其他付款方式 其他付款方式 異動入金" at bounding box center [397, 275] width 626 height 52
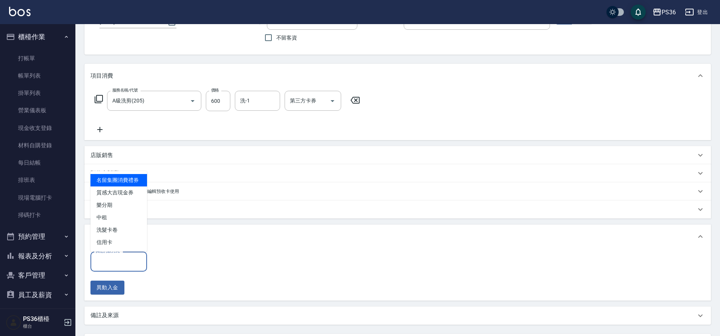
click at [120, 257] on div "其他付款方式 其他付款方式" at bounding box center [118, 262] width 57 height 20
click at [119, 207] on span "樂分期" at bounding box center [118, 205] width 57 height 12
type input "樂分期"
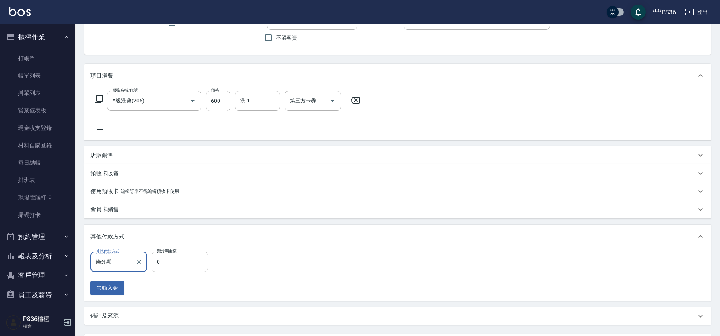
click at [178, 265] on input "0" at bounding box center [179, 262] width 57 height 20
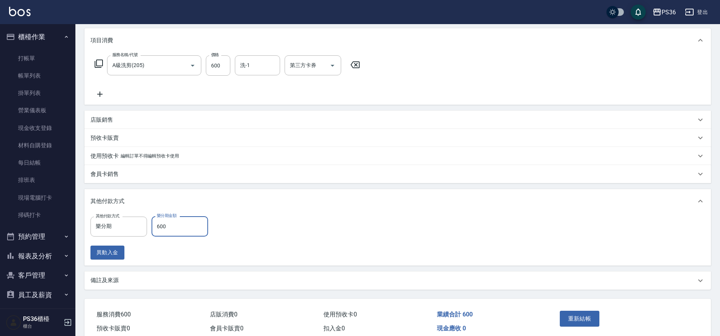
scroll to position [130, 0]
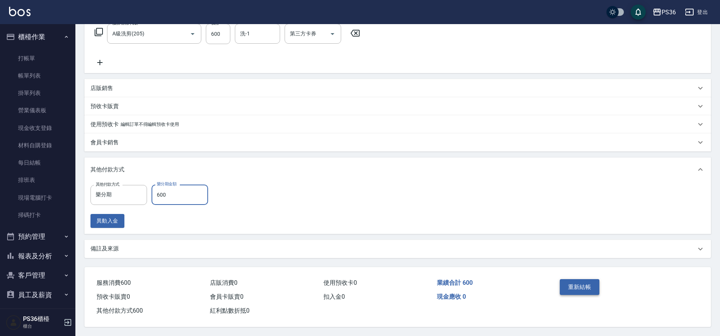
type input "600"
click at [581, 289] on button "重新結帳" at bounding box center [580, 287] width 40 height 16
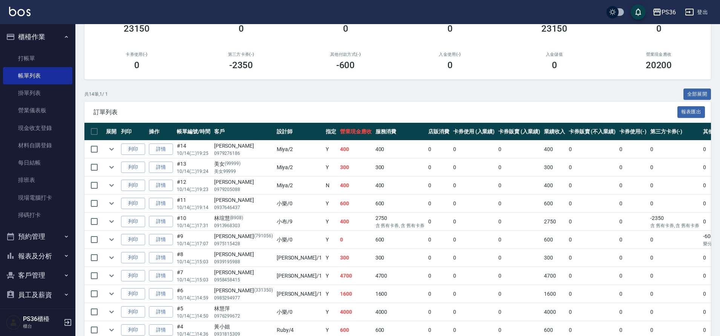
scroll to position [180, 0]
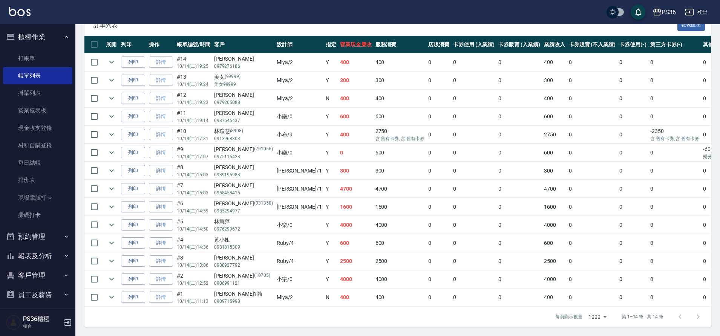
click at [703, 153] on p "樂分期" at bounding box center [722, 156] width 38 height 7
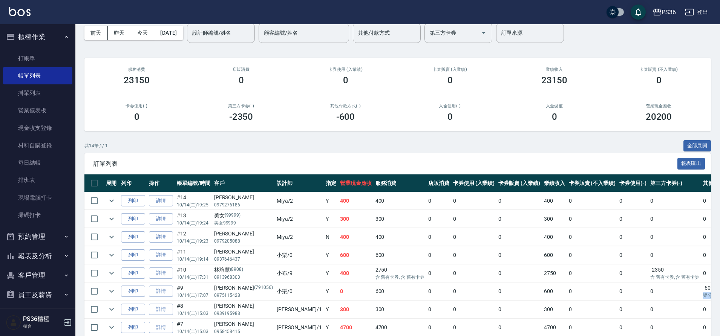
scroll to position [75, 0]
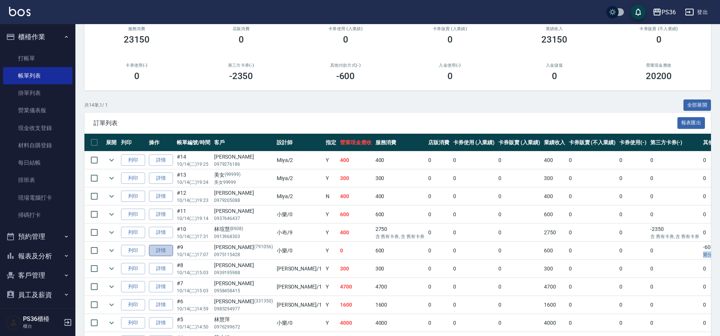
click at [158, 254] on link "詳情" at bounding box center [161, 251] width 24 height 12
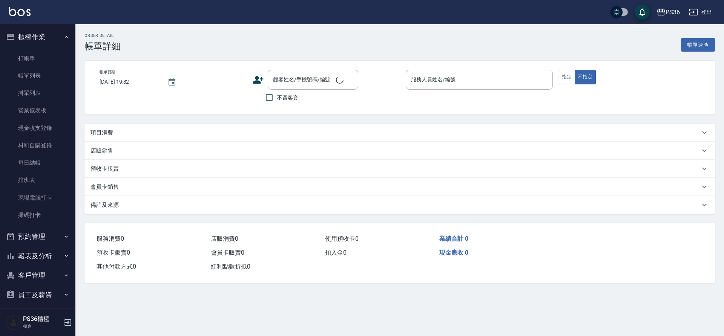
type input "[DATE] 17:07"
type input "小樂-0"
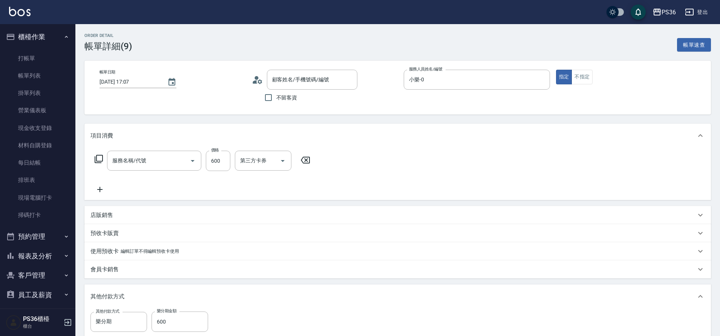
type input "[PERSON_NAME]/0975115428/791056"
type input "A級洗剪(205)"
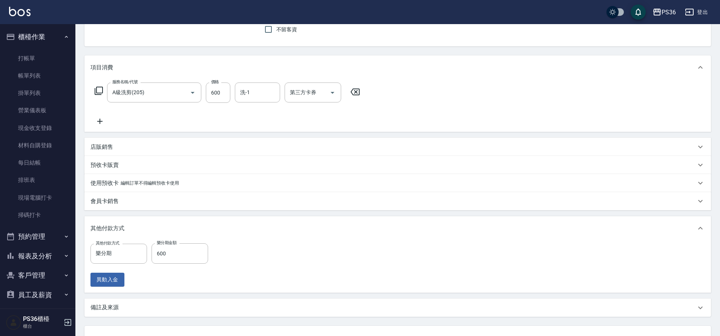
scroll to position [130, 0]
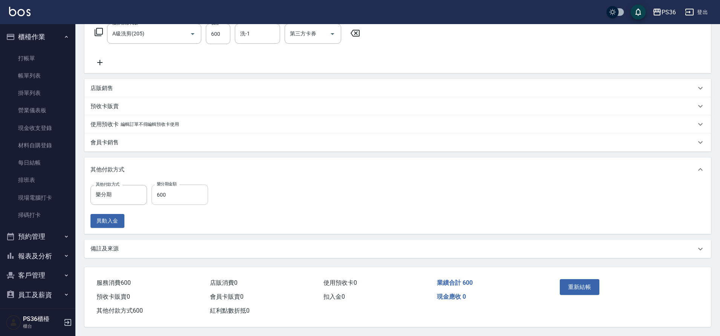
click at [179, 189] on input "600" at bounding box center [179, 195] width 57 height 20
click at [141, 192] on icon "Clear" at bounding box center [139, 195] width 8 height 8
click at [577, 283] on button "重新結帳" at bounding box center [580, 287] width 40 height 16
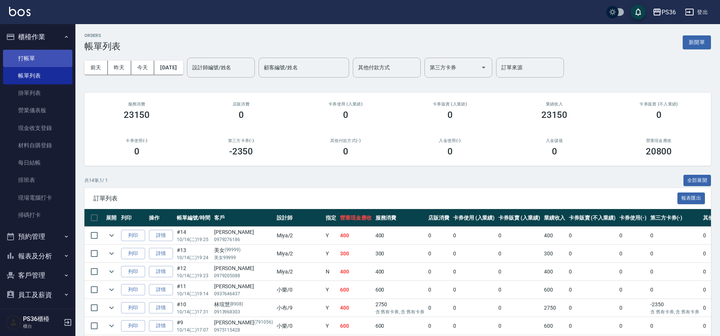
click at [42, 58] on link "打帳單" at bounding box center [37, 58] width 69 height 17
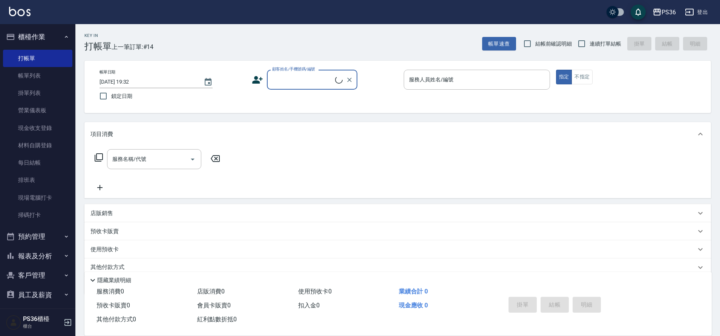
click at [295, 83] on input "顧客姓名/手機號碼/編號" at bounding box center [302, 79] width 65 height 13
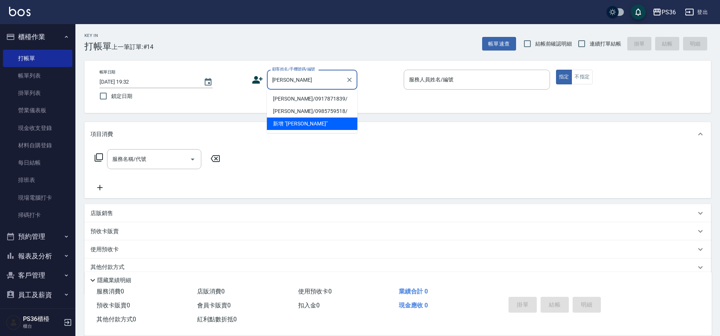
click at [285, 101] on li "[PERSON_NAME]/0917871839/" at bounding box center [312, 99] width 90 height 12
type input "[PERSON_NAME]/0917871839/"
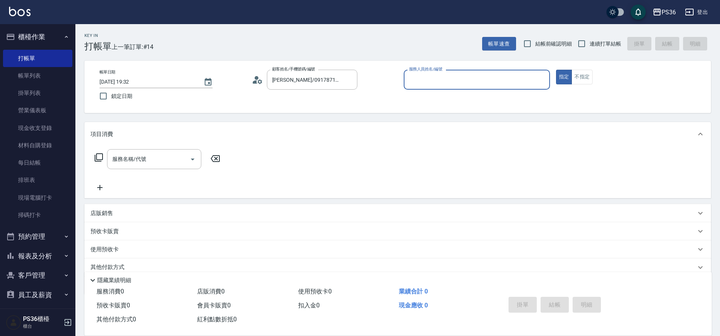
type input "小布-9"
click at [159, 159] on input "服務名稱/代號" at bounding box center [148, 159] width 76 height 13
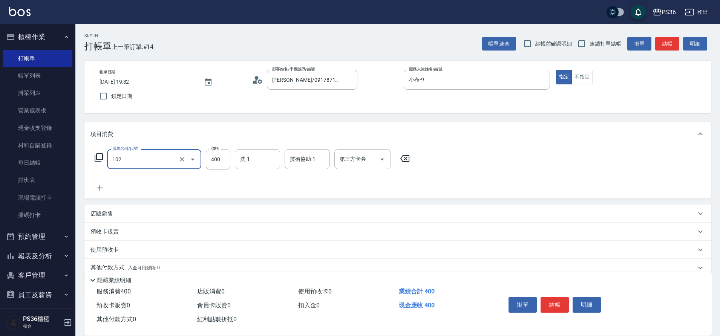
type input "精油洗髮(102)"
type input "500"
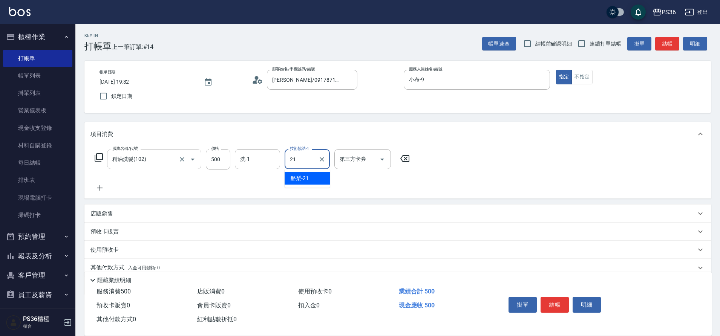
type input "酪梨-21"
click at [558, 309] on button "結帳" at bounding box center [554, 305] width 28 height 16
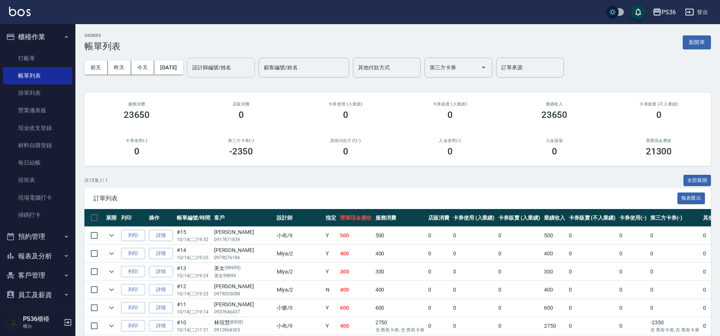
click at [242, 70] on input "設計師編號/姓名" at bounding box center [220, 67] width 61 height 13
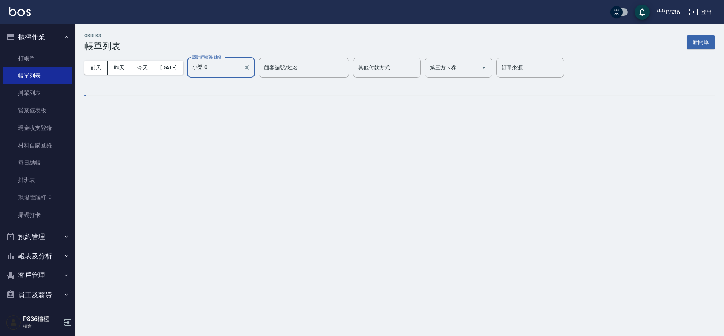
type input "小樂-0"
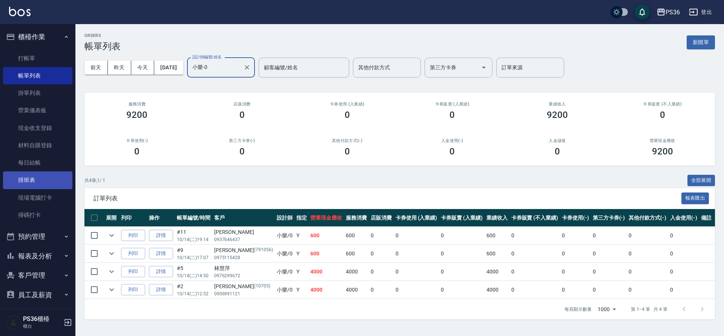
click at [37, 179] on link "排班表" at bounding box center [37, 179] width 69 height 17
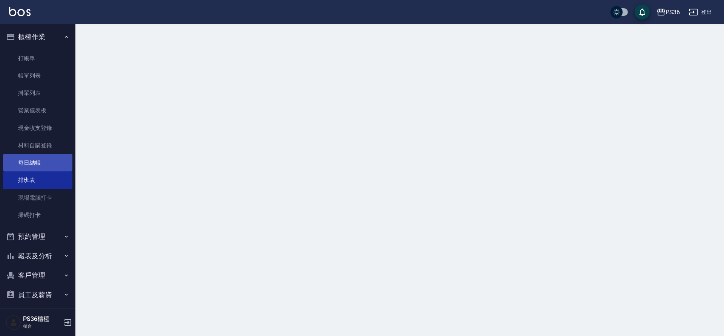
click at [40, 163] on link "每日結帳" at bounding box center [37, 162] width 69 height 17
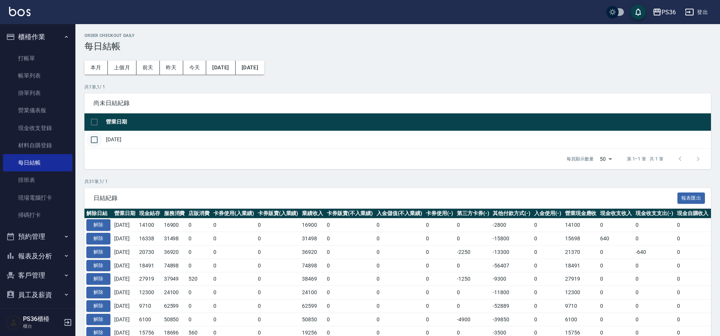
click at [92, 141] on input "checkbox" at bounding box center [94, 140] width 16 height 16
checkbox input "true"
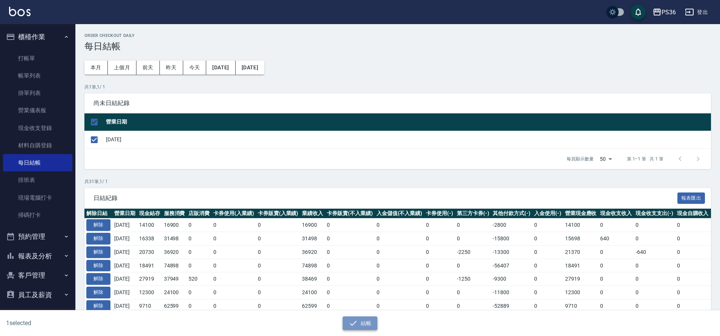
click at [367, 321] on button "結帳" at bounding box center [360, 324] width 35 height 14
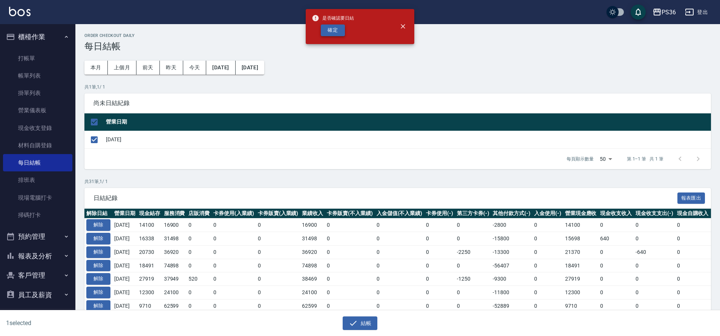
click at [330, 31] on button "確定" at bounding box center [333, 30] width 24 height 12
checkbox input "false"
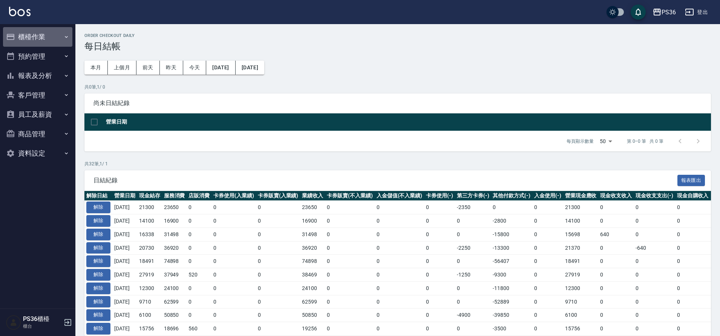
click at [40, 36] on button "櫃檯作業" at bounding box center [37, 37] width 69 height 20
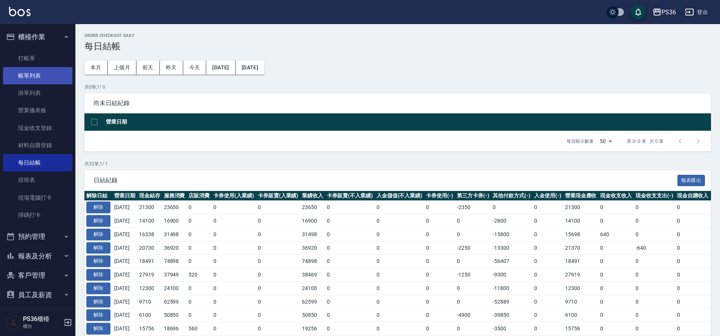
click at [40, 73] on link "帳單列表" at bounding box center [37, 75] width 69 height 17
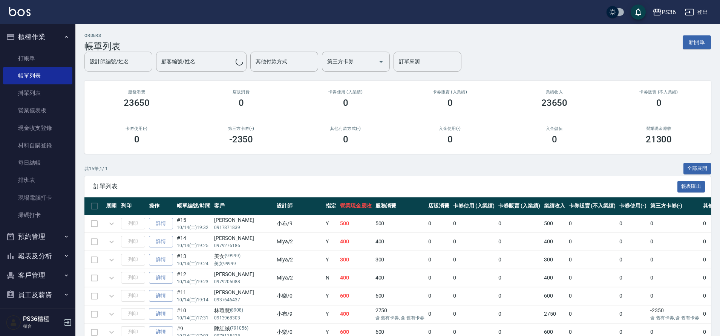
click at [122, 69] on div "設計師編號/姓名" at bounding box center [118, 62] width 68 height 20
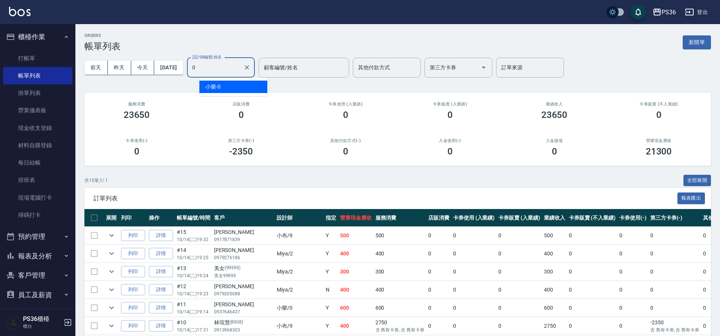
type input "小樂-0"
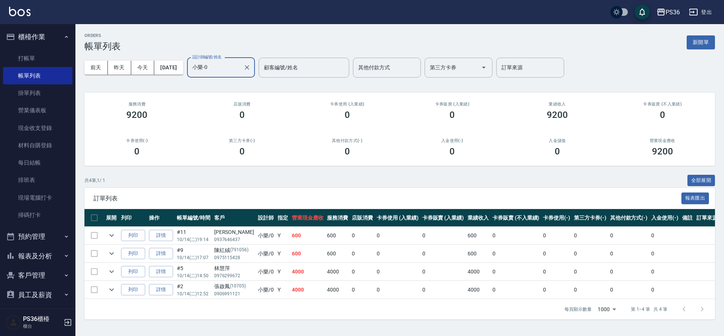
click at [240, 67] on input "小樂-0" at bounding box center [215, 67] width 50 height 13
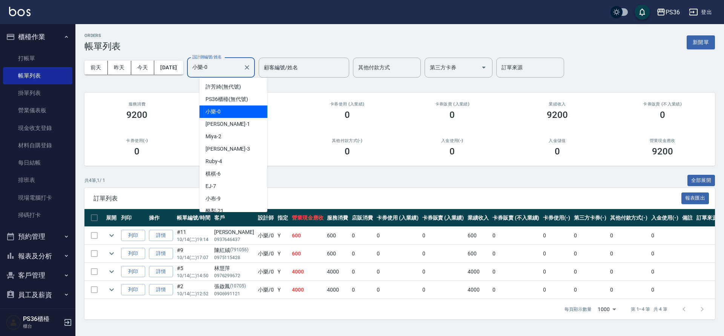
click at [251, 68] on icon "Clear" at bounding box center [247, 68] width 8 height 8
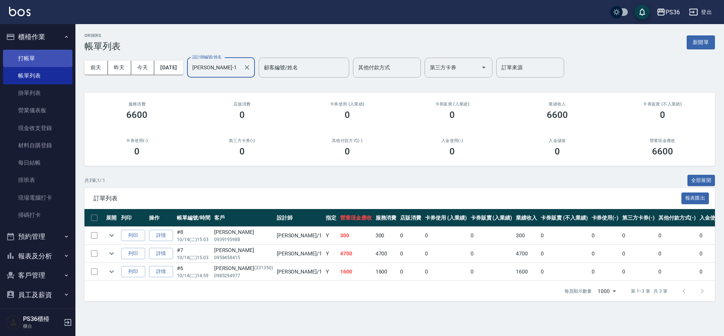
type input "[PERSON_NAME]-1"
click at [41, 66] on link "打帳單" at bounding box center [37, 58] width 69 height 17
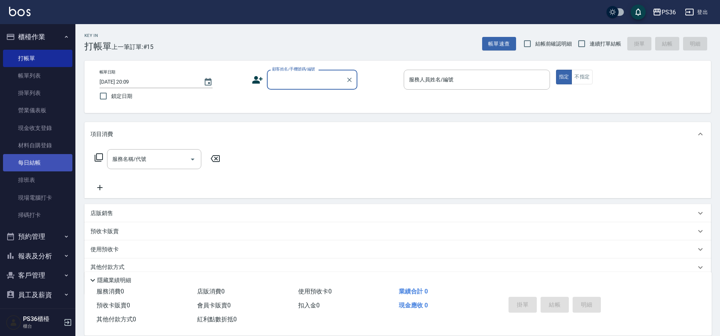
click at [50, 162] on link "每日結帳" at bounding box center [37, 162] width 69 height 17
